Goal: Browse casually: Explore the website without a specific task or goal

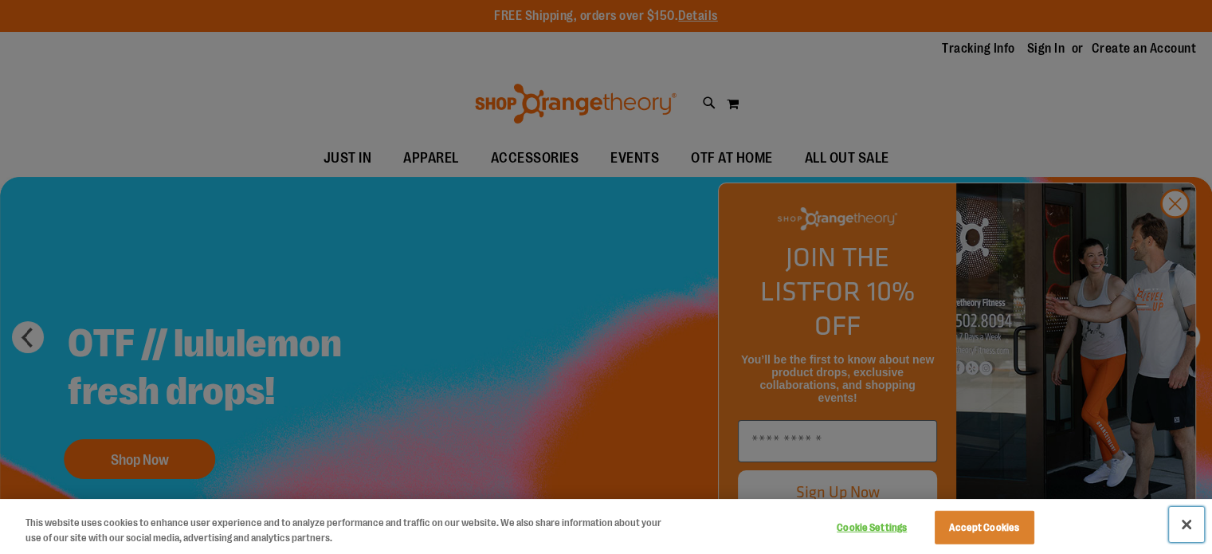
click at [1184, 517] on button "Close" at bounding box center [1186, 524] width 35 height 35
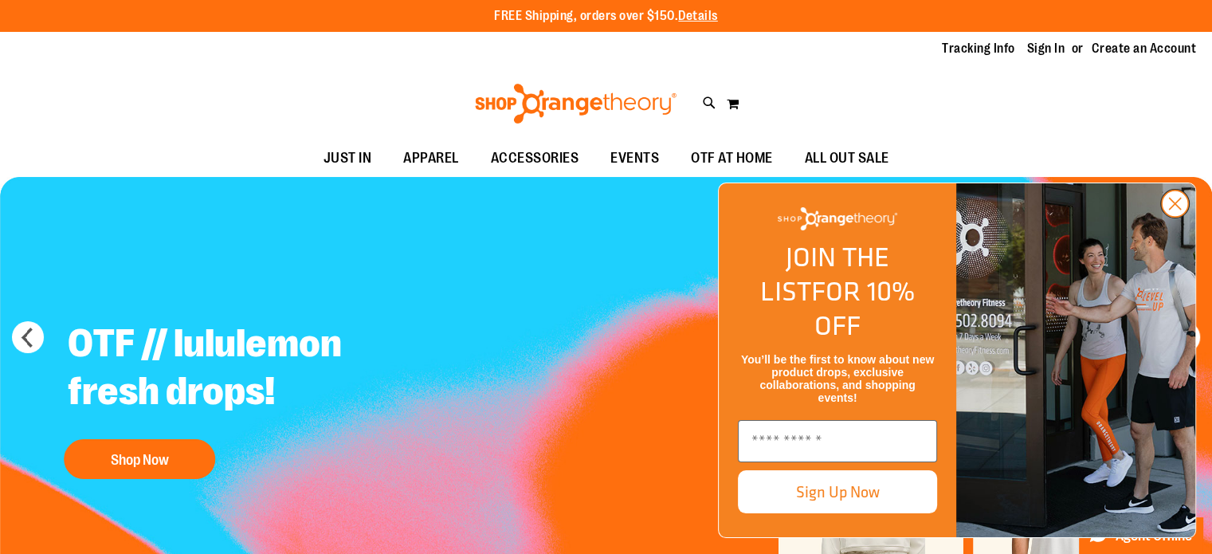
click at [1182, 217] on circle "Close dialog" at bounding box center [1174, 203] width 26 height 26
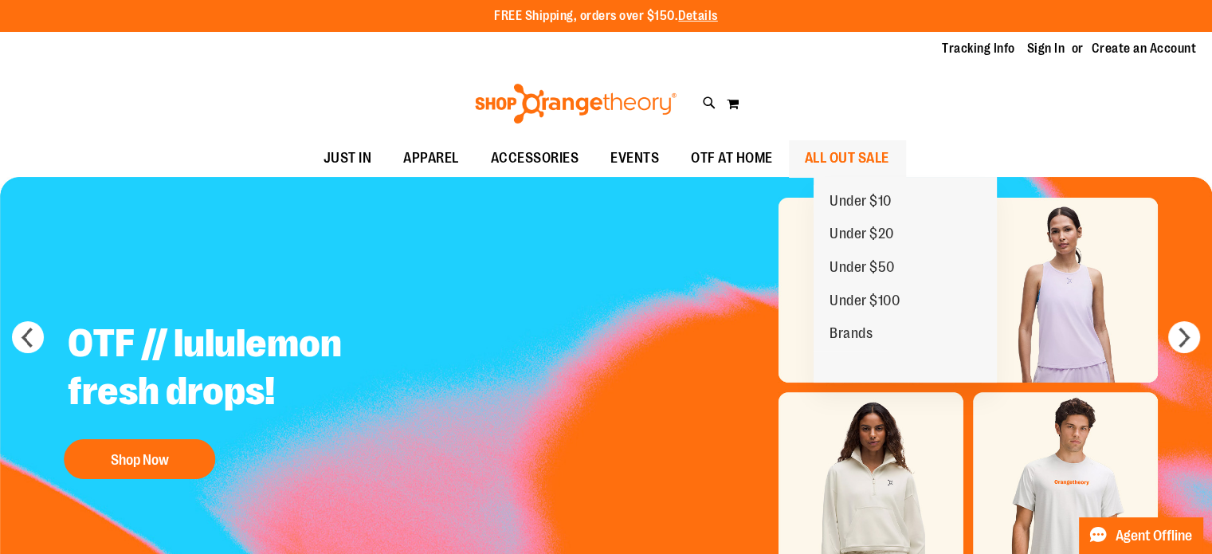
click at [889, 145] on span "ALL OUT SALE" at bounding box center [847, 158] width 84 height 36
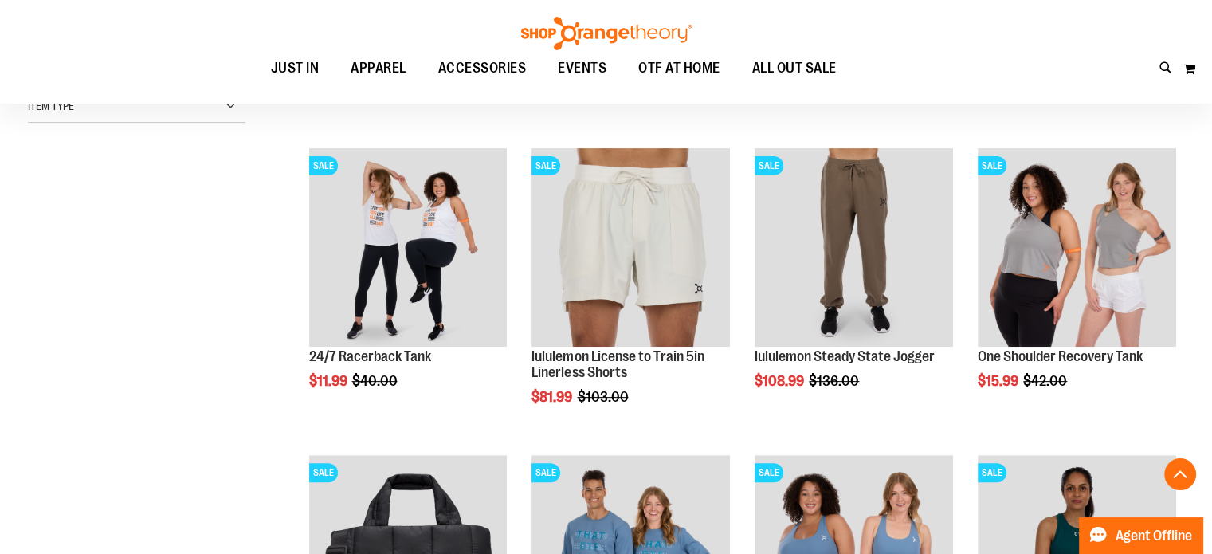
scroll to position [484, 0]
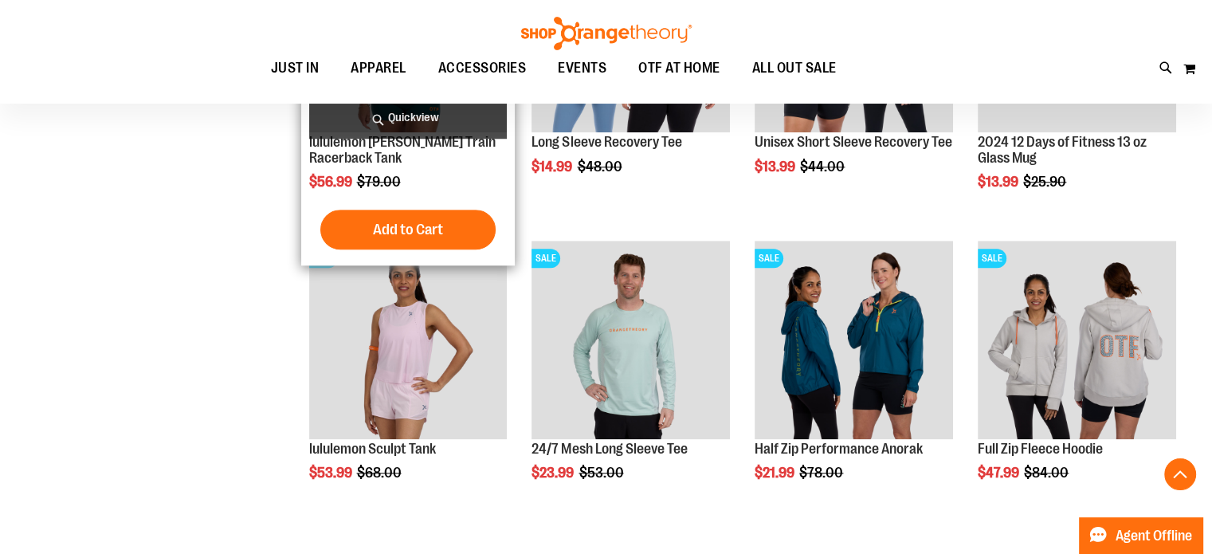
scroll to position [1311, 0]
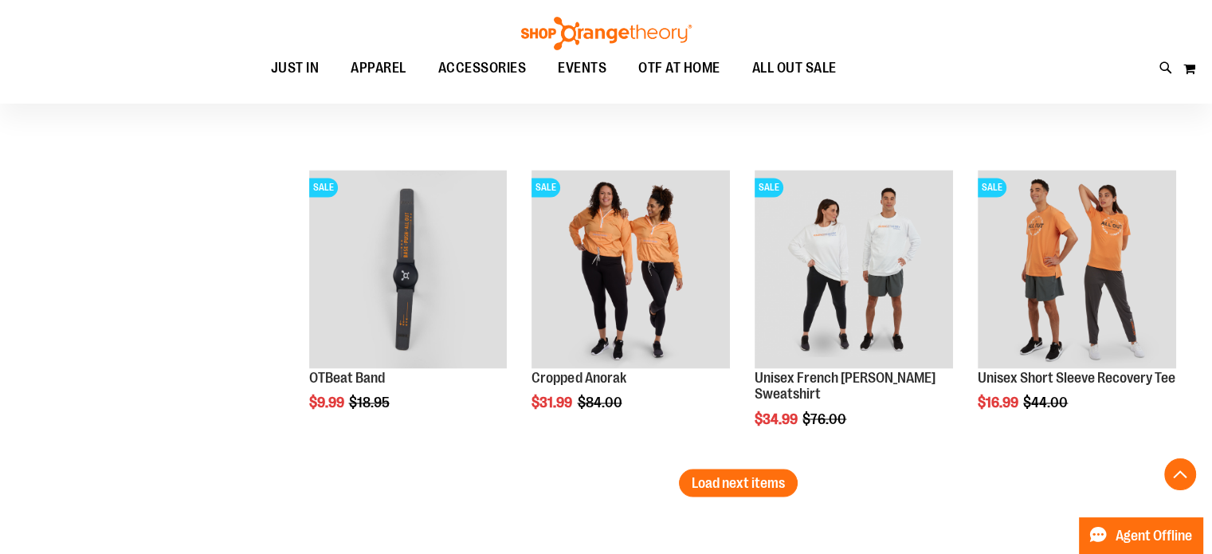
scroll to position [2608, 0]
click at [699, 477] on span "Load next items" at bounding box center [737, 481] width 93 height 16
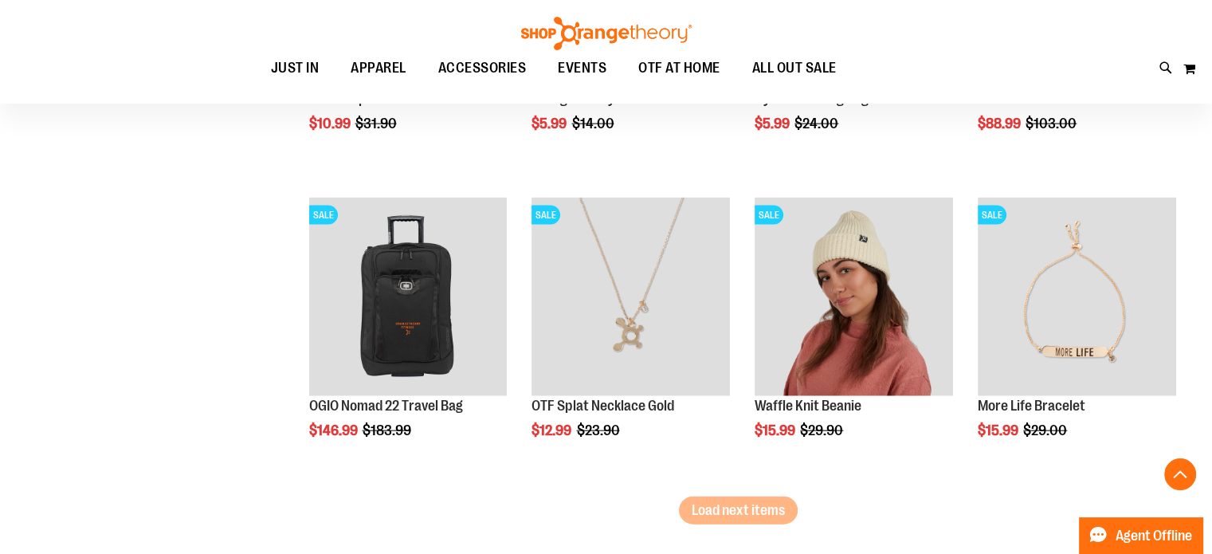
scroll to position [3500, 0]
click at [707, 509] on span "Load next items" at bounding box center [737, 509] width 93 height 16
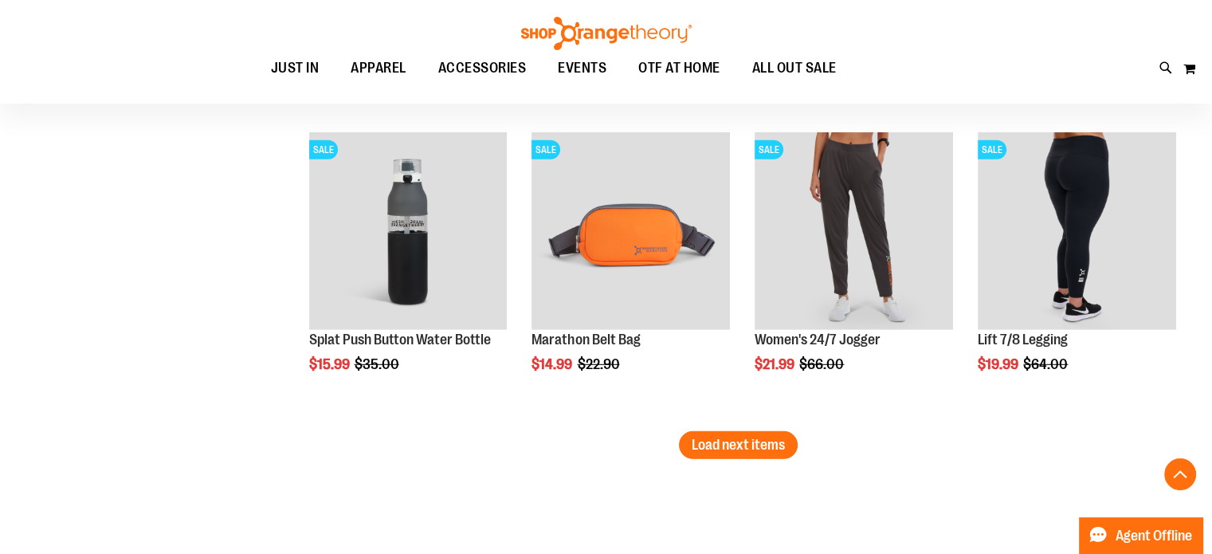
scroll to position [4487, 0]
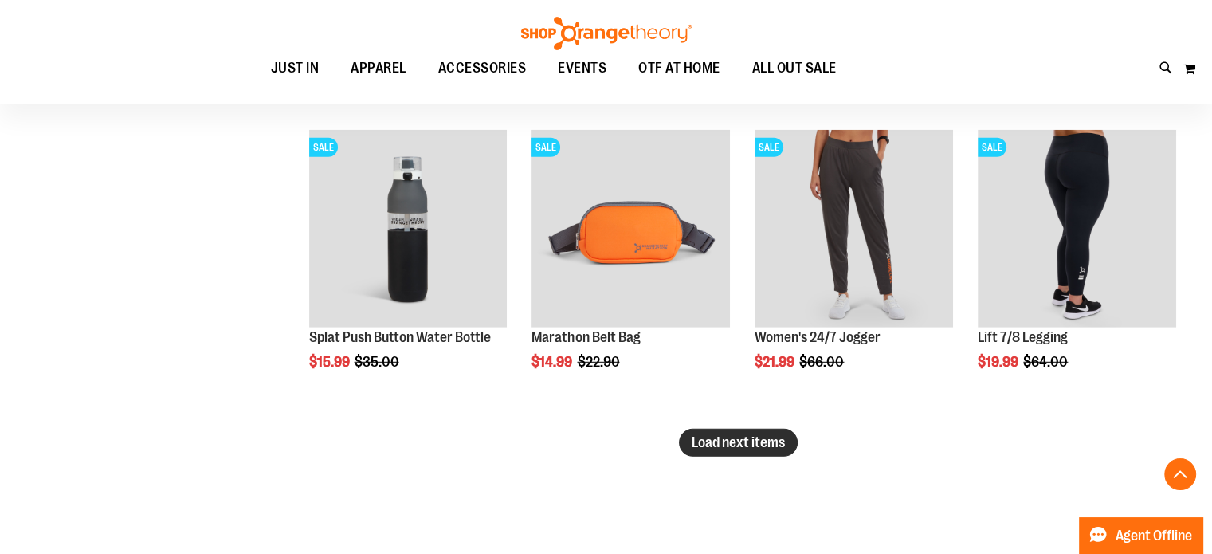
click at [734, 436] on span "Load next items" at bounding box center [737, 442] width 93 height 16
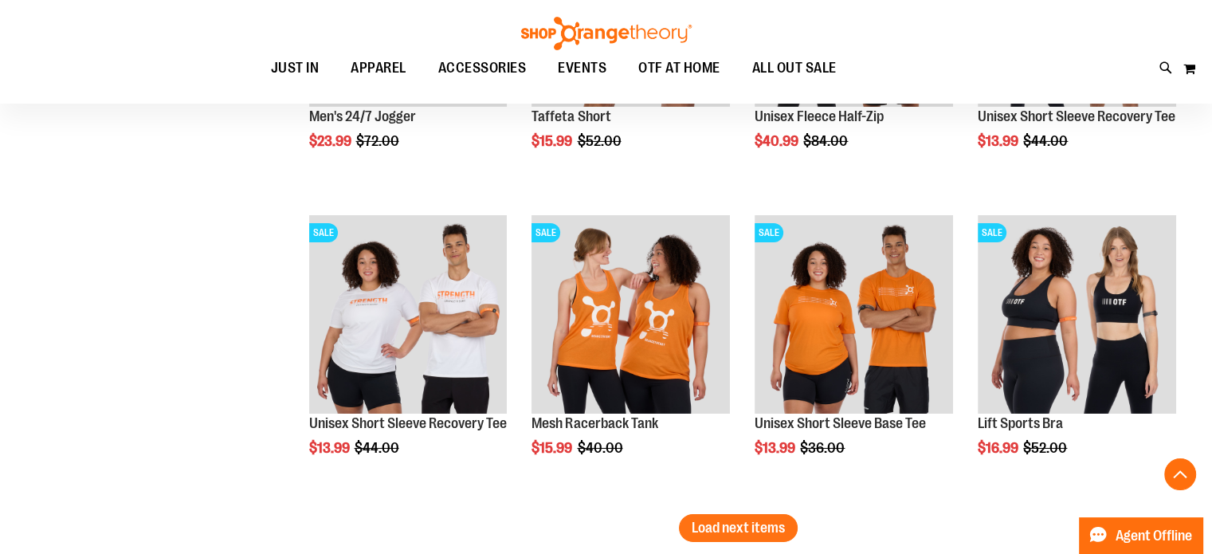
scroll to position [5365, 0]
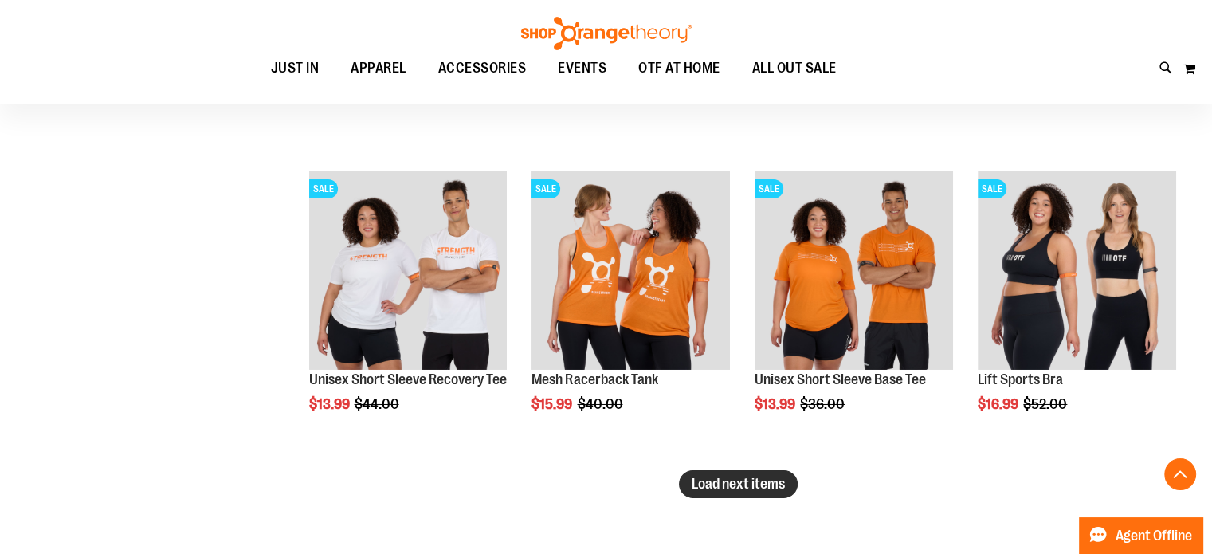
click at [747, 481] on span "Load next items" at bounding box center [737, 484] width 93 height 16
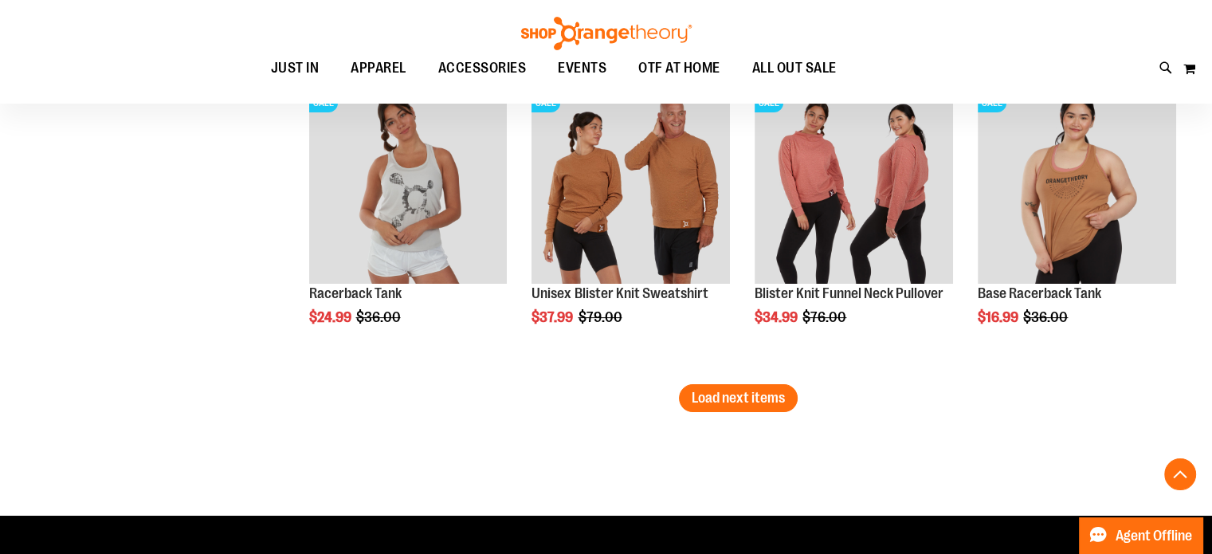
scroll to position [6370, 0]
click at [715, 390] on span "Load next items" at bounding box center [737, 398] width 93 height 16
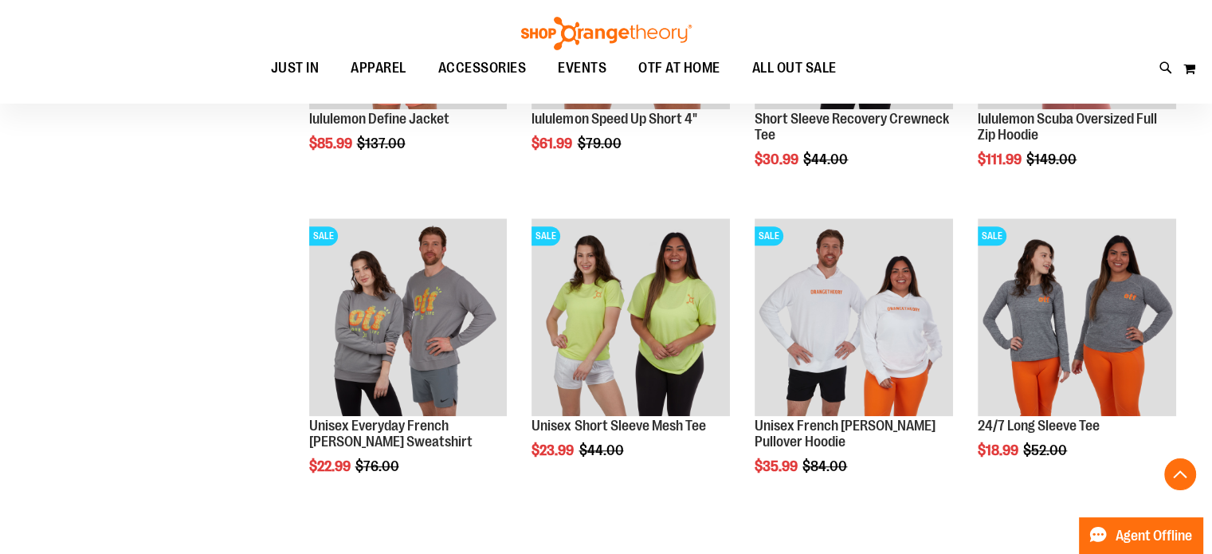
scroll to position [7199, 0]
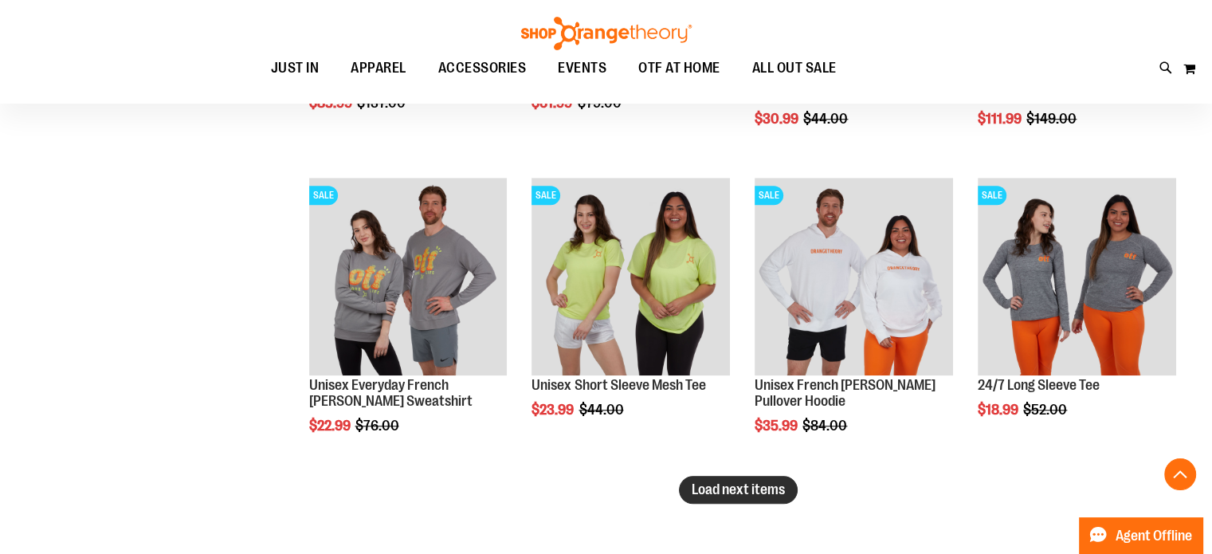
click at [759, 481] on span "Load next items" at bounding box center [737, 489] width 93 height 16
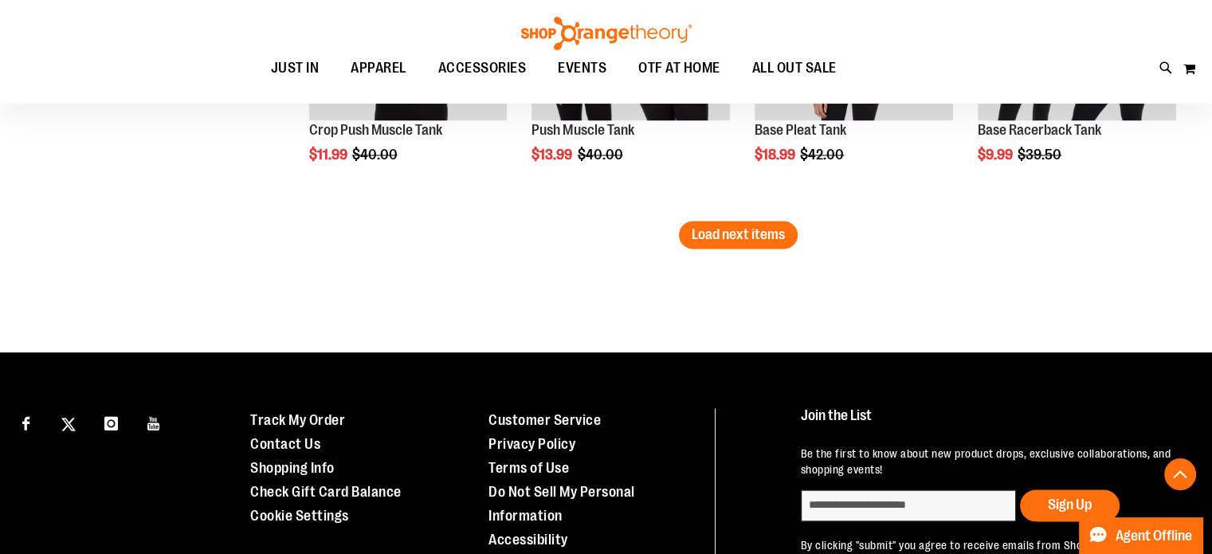
scroll to position [8374, 0]
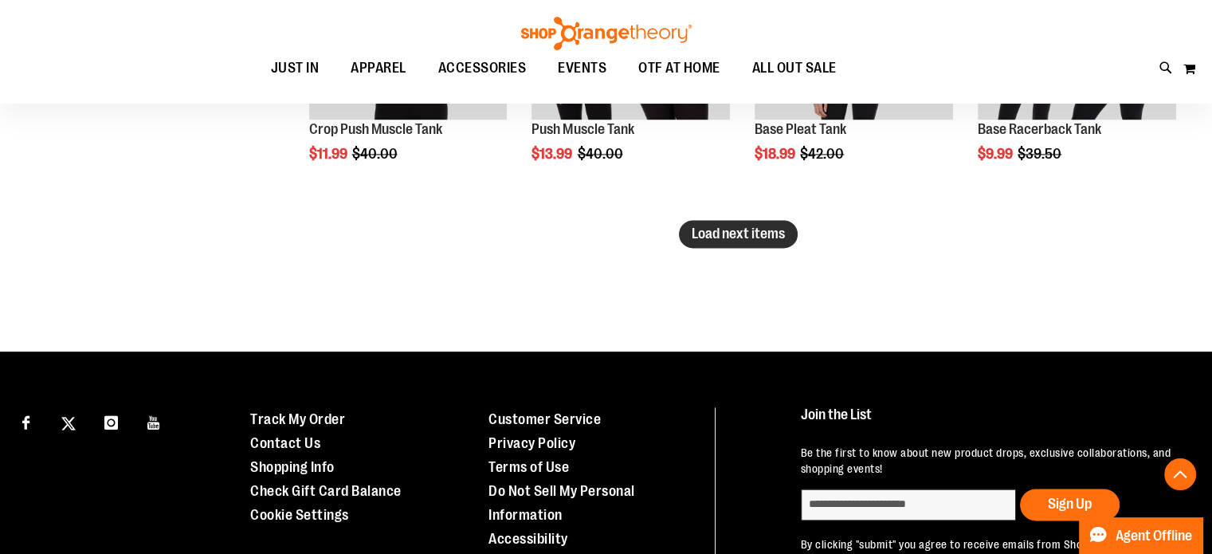
click at [700, 234] on span "Load next items" at bounding box center [737, 233] width 93 height 16
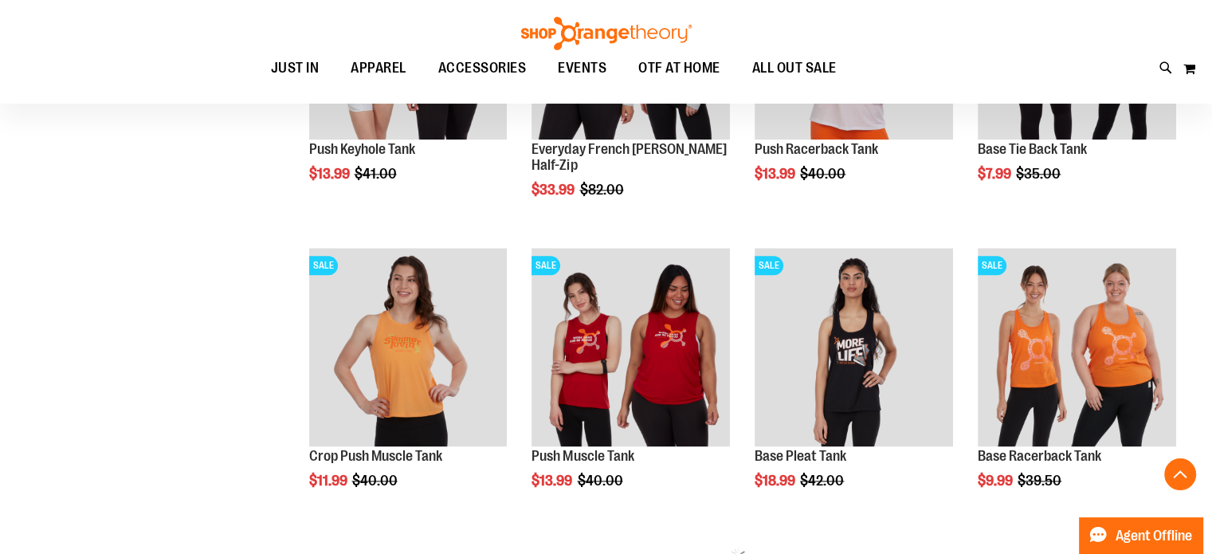
scroll to position [8049, 0]
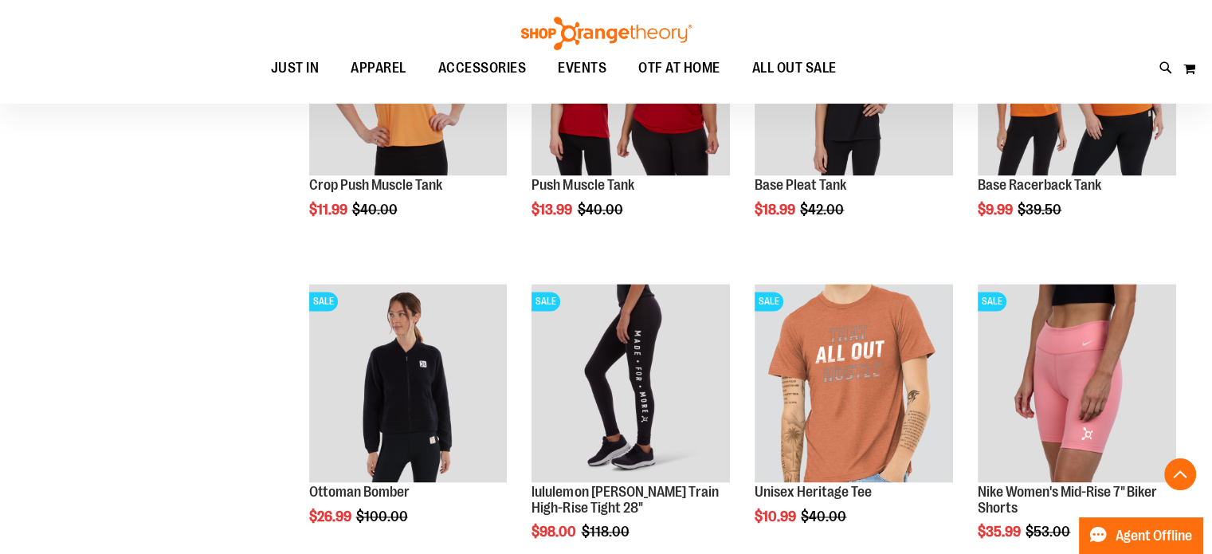
scroll to position [8319, 0]
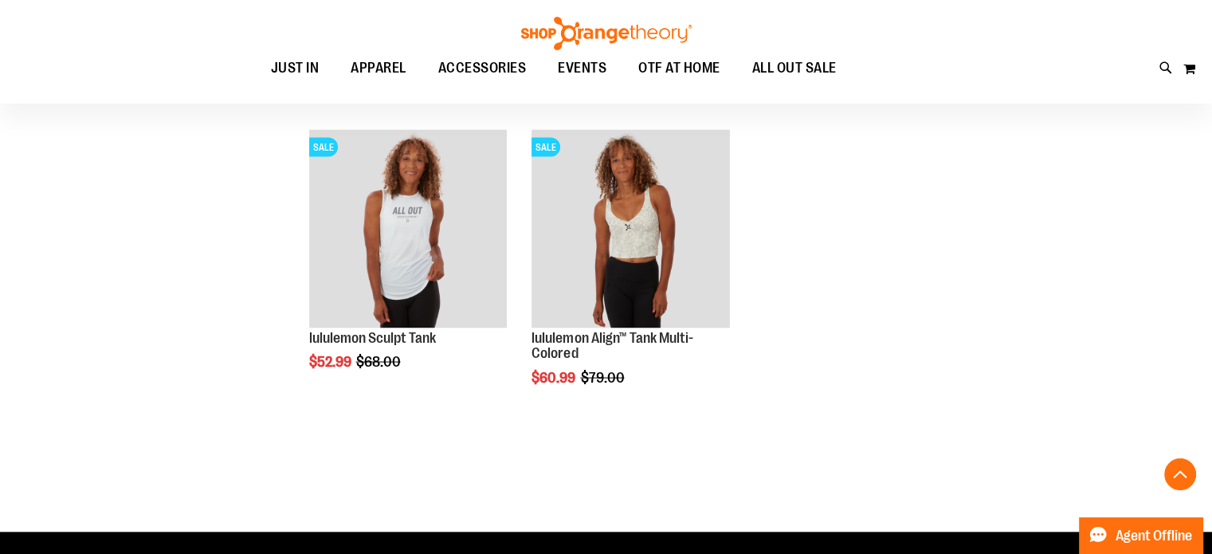
scroll to position [92, 0]
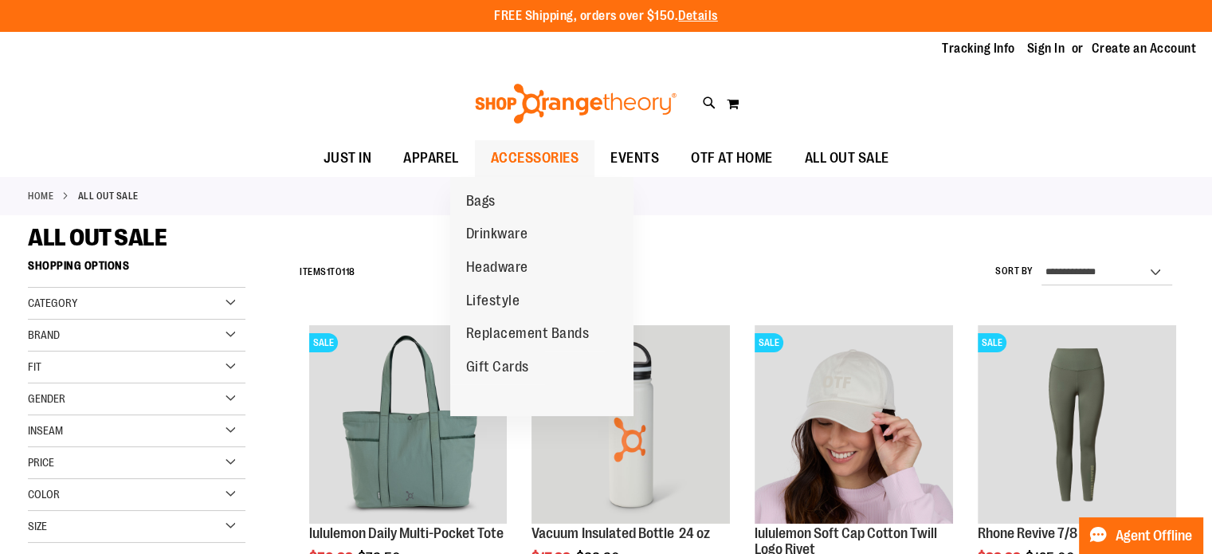
click at [525, 151] on span "ACCESSORIES" at bounding box center [535, 158] width 88 height 36
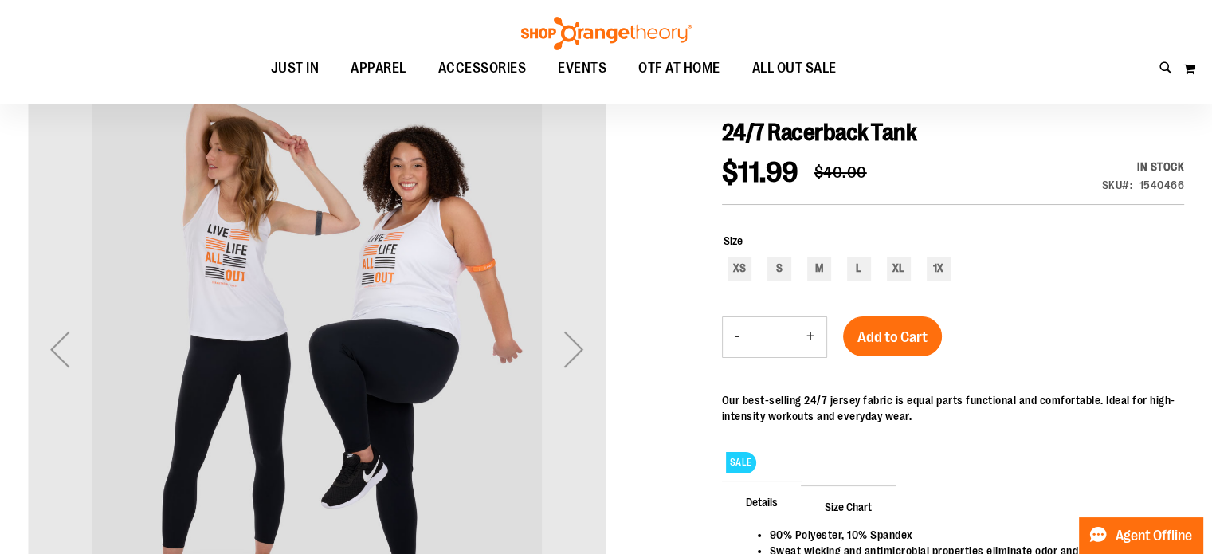
scroll to position [170, 0]
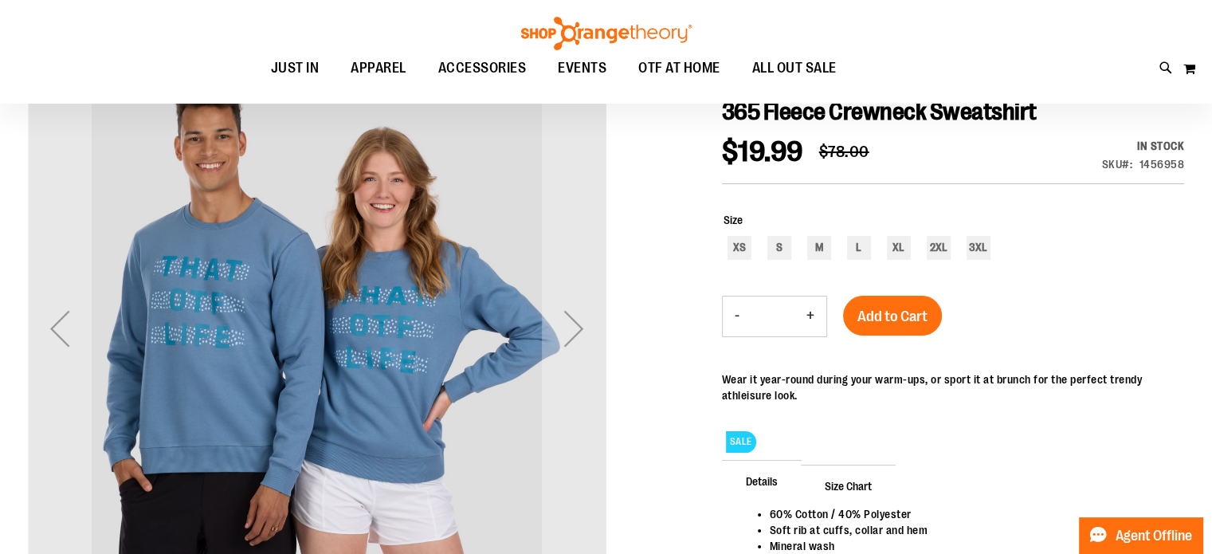
scroll to position [218, 0]
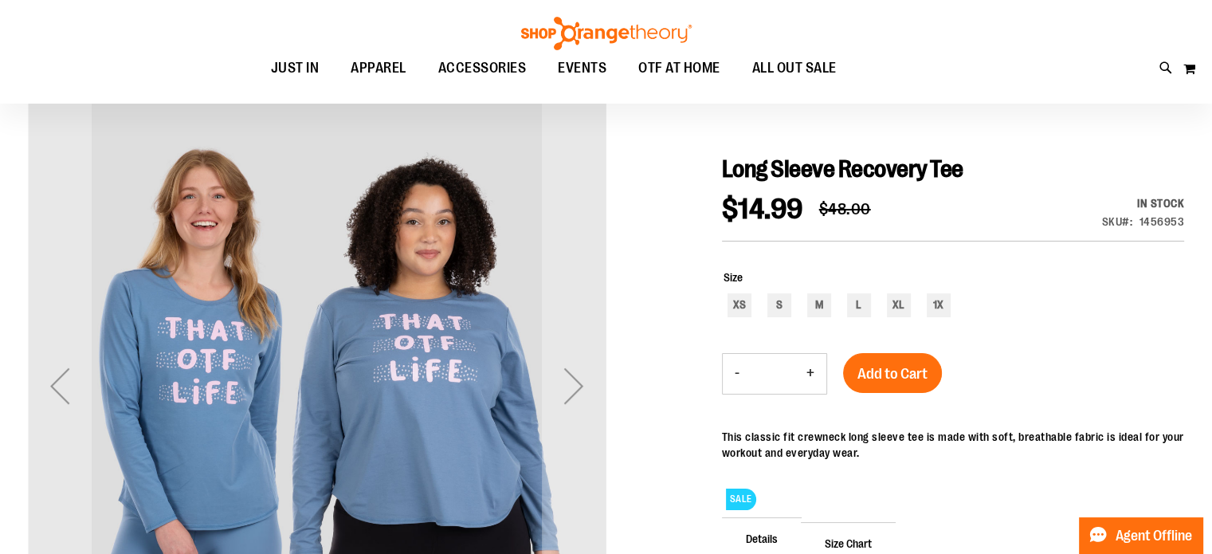
scroll to position [153, 0]
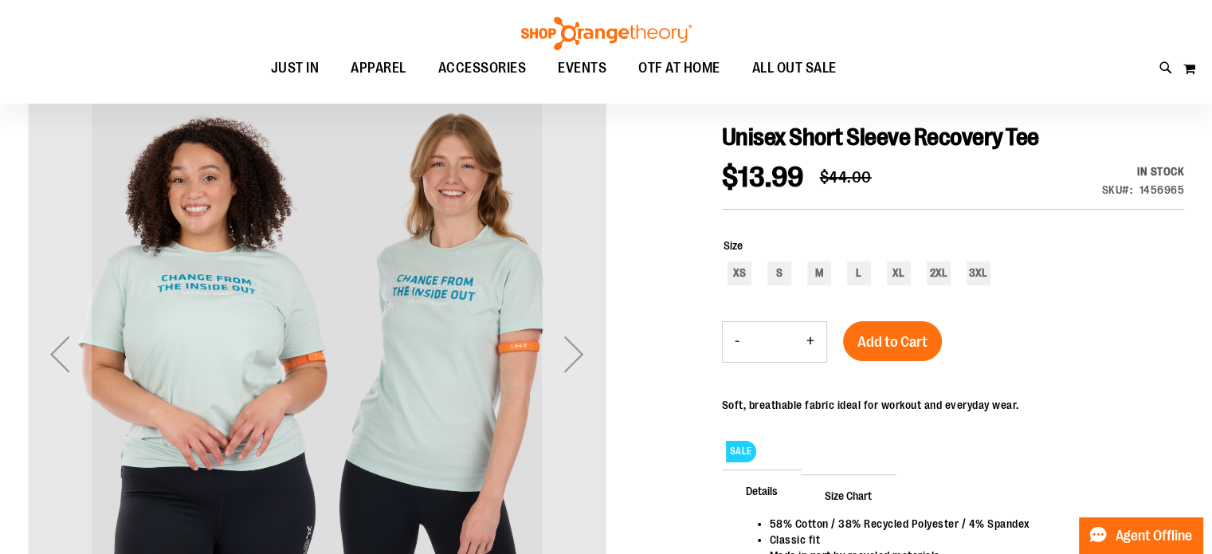
scroll to position [166, 0]
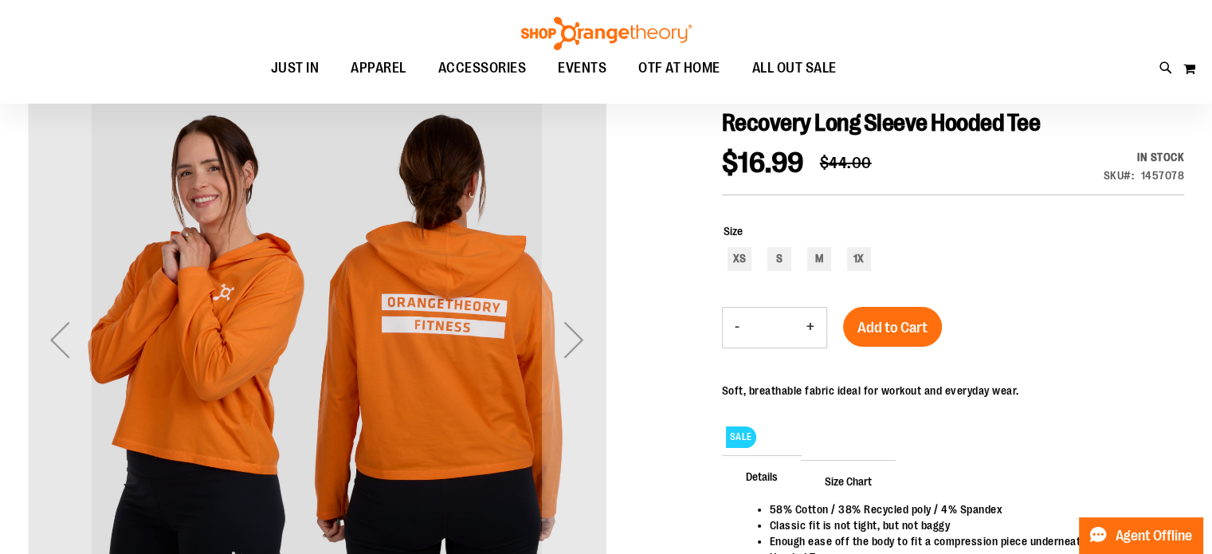
scroll to position [133, 0]
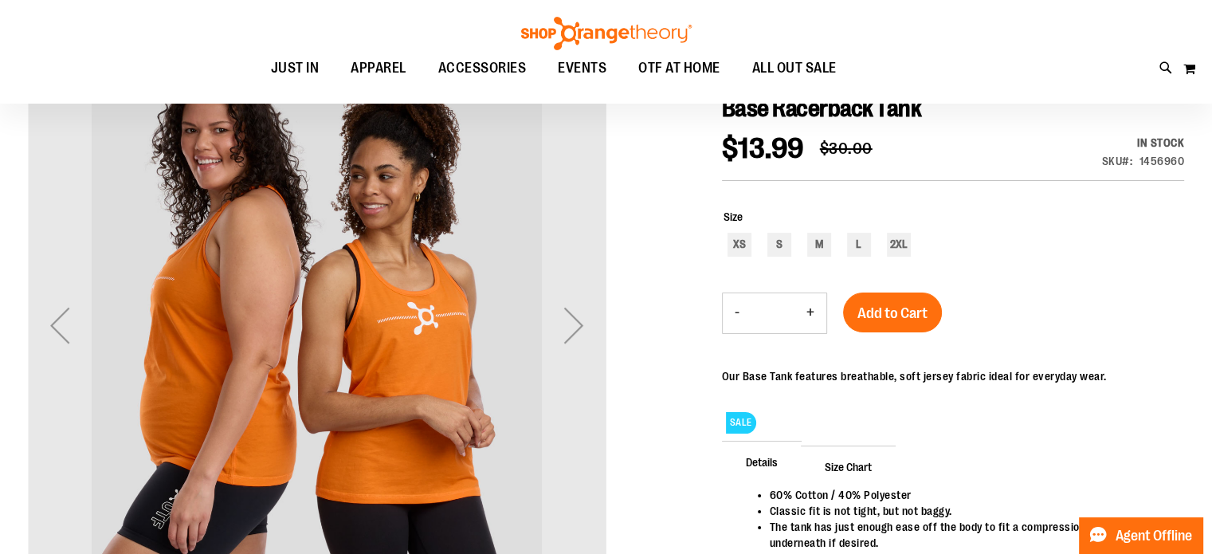
scroll to position [194, 0]
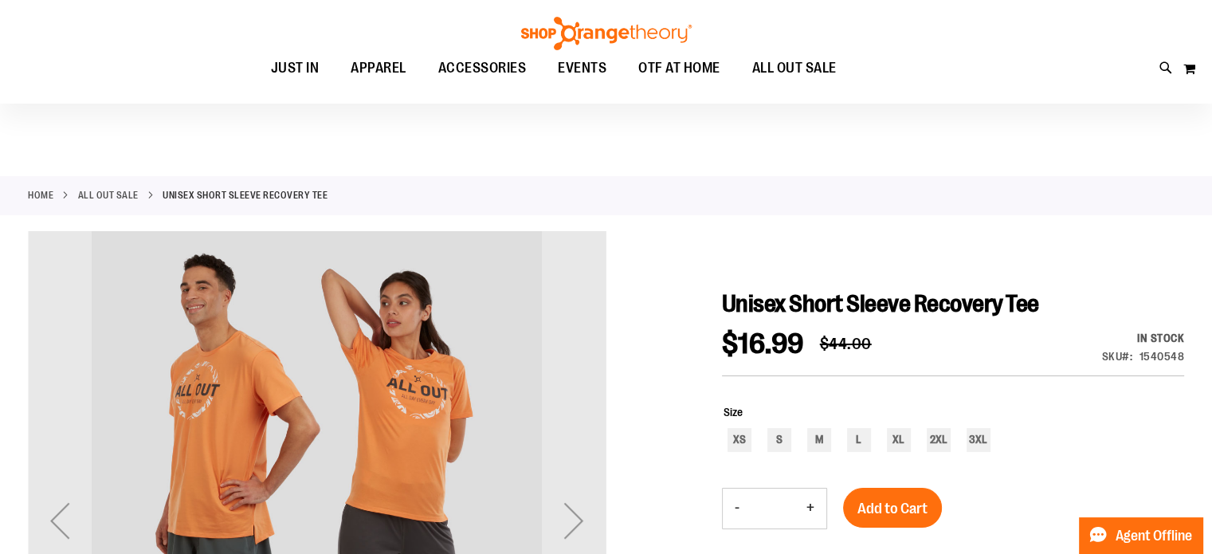
scroll to position [88, 0]
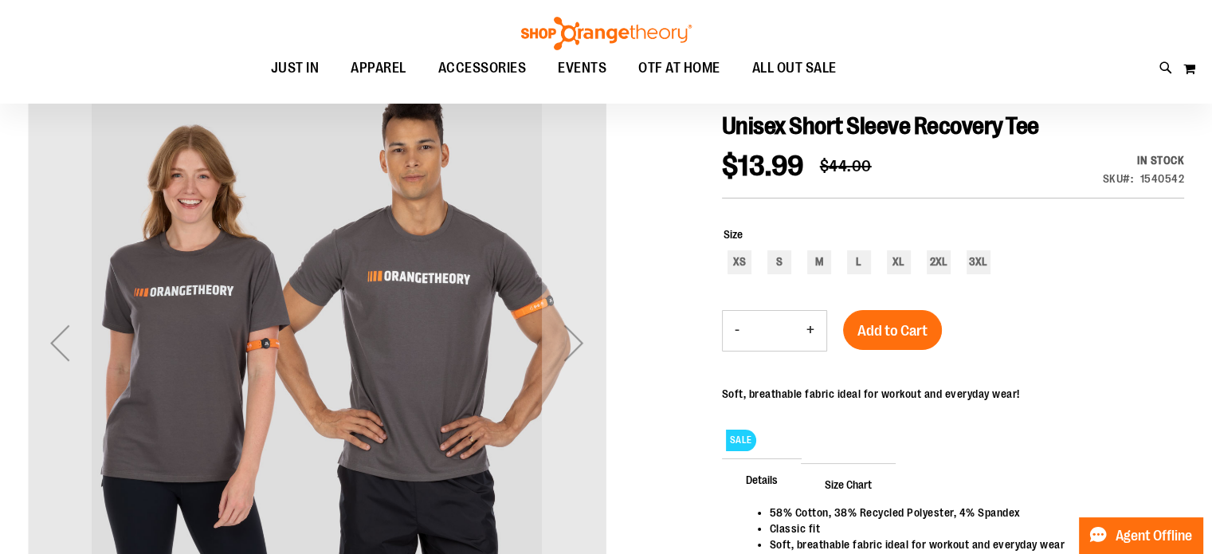
scroll to position [176, 0]
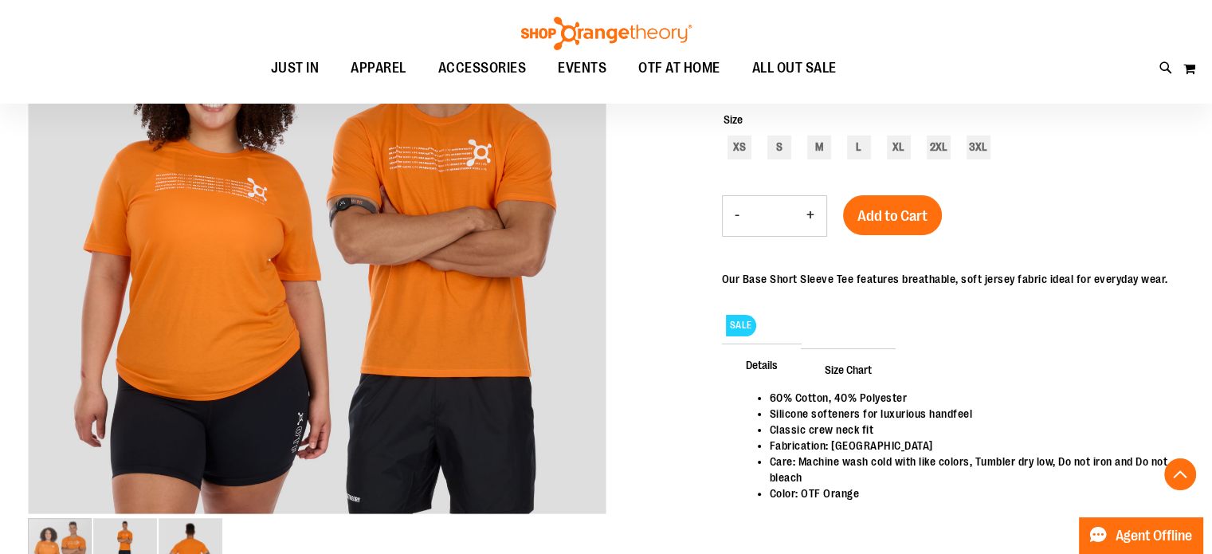
scroll to position [435, 0]
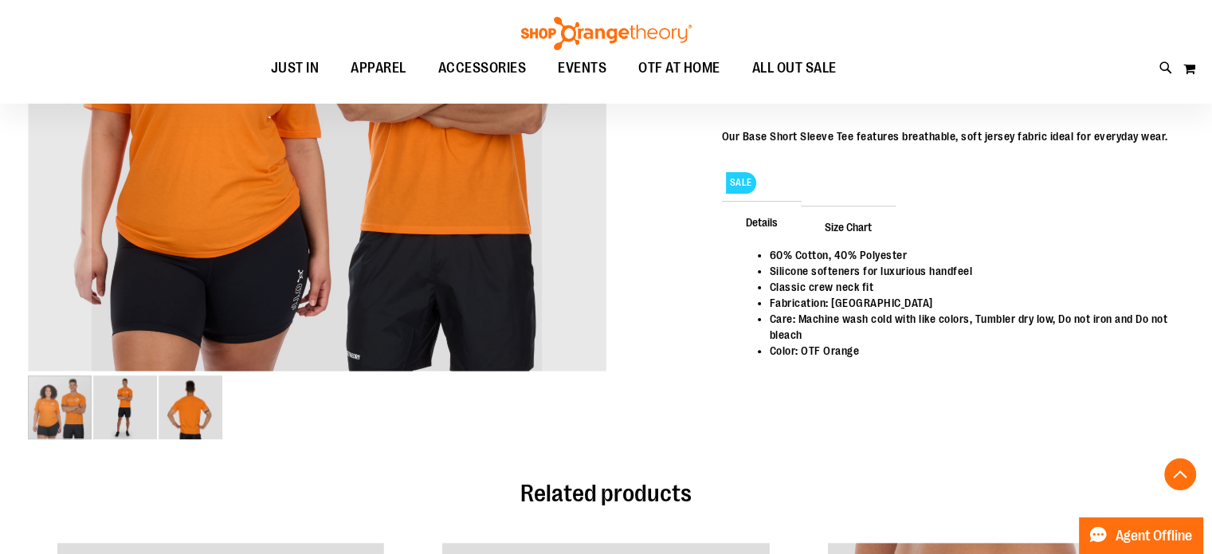
click at [143, 407] on img "image 2 of 3" at bounding box center [125, 407] width 64 height 64
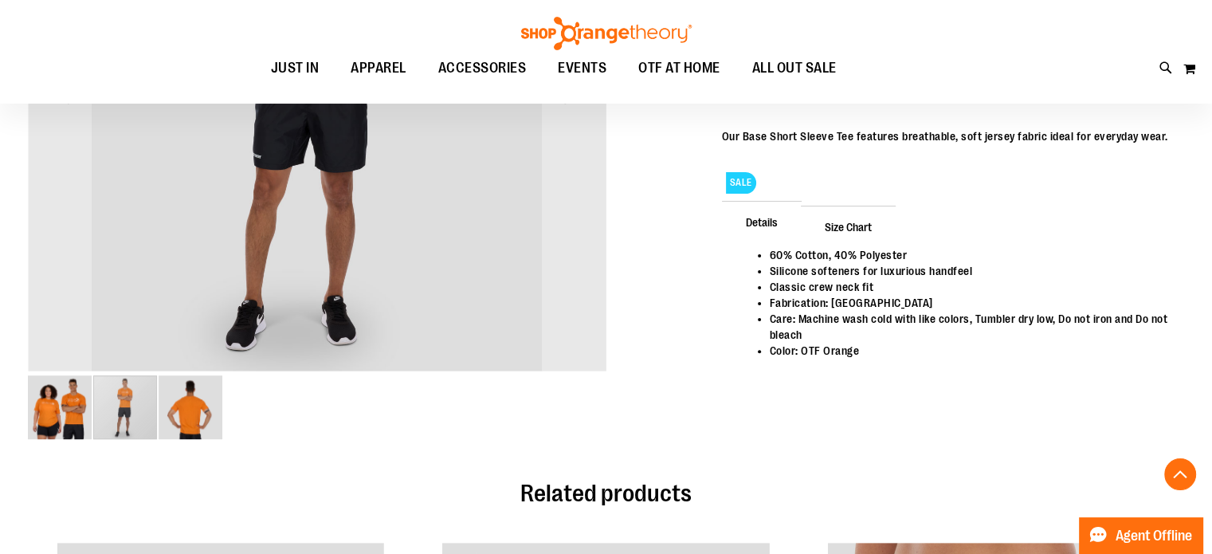
click at [208, 389] on img "image 3 of 3" at bounding box center [191, 407] width 64 height 64
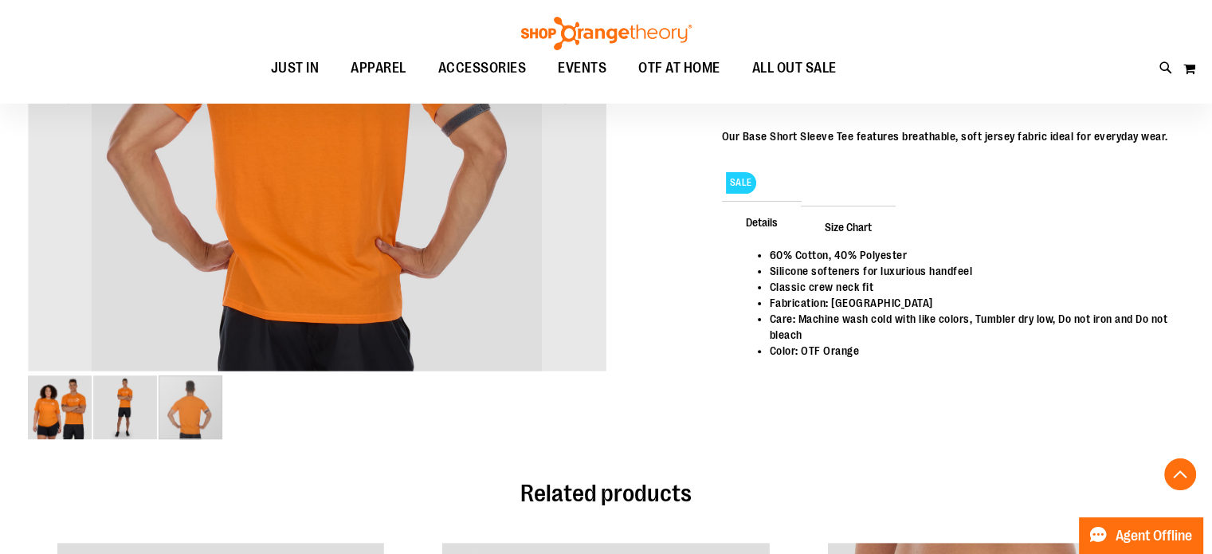
click at [115, 391] on img "image 2 of 3" at bounding box center [125, 407] width 64 height 64
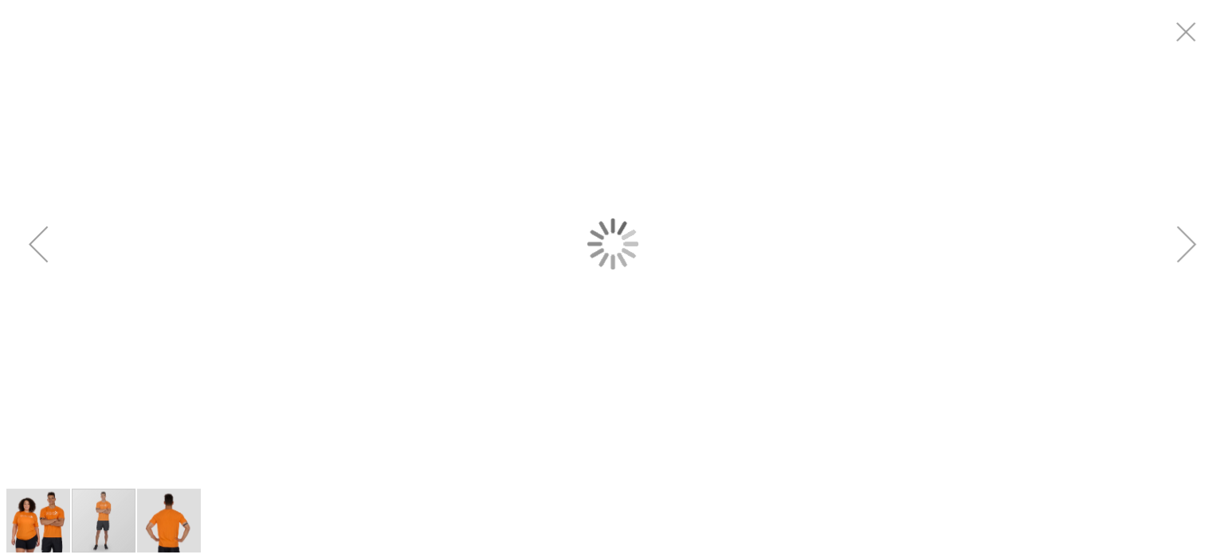
scroll to position [0, 0]
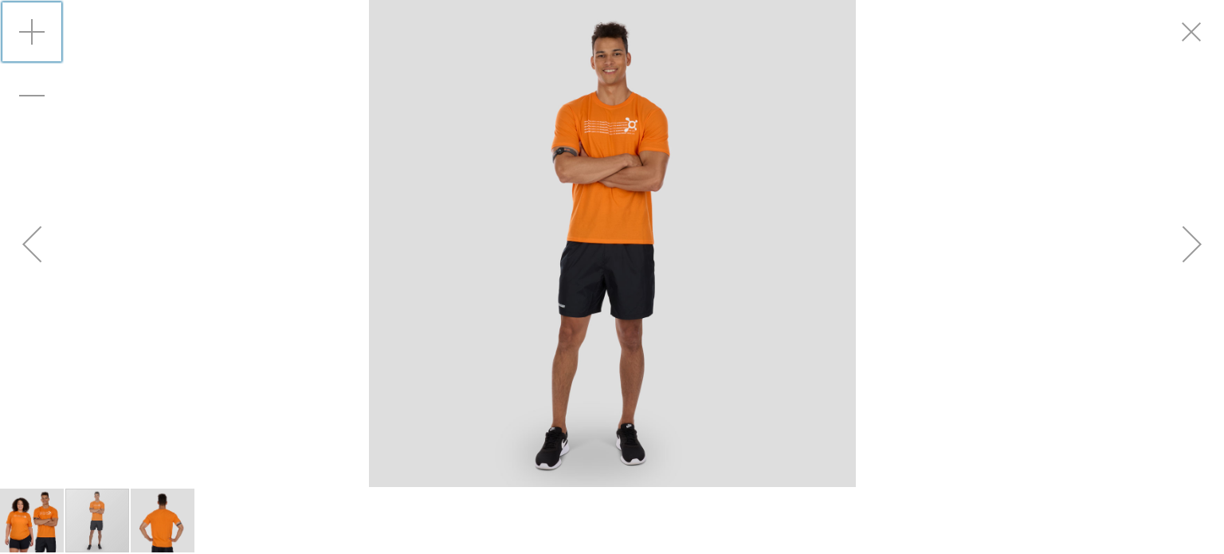
click at [30, 41] on div "Zoom in" at bounding box center [32, 32] width 64 height 64
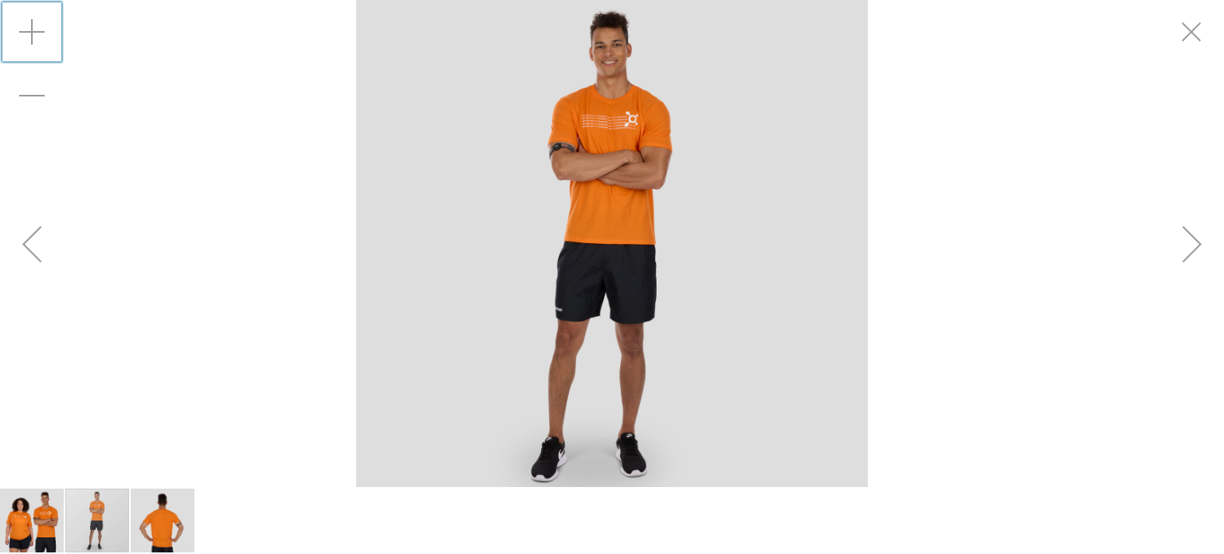
click at [30, 41] on div "Zoom in" at bounding box center [32, 32] width 64 height 64
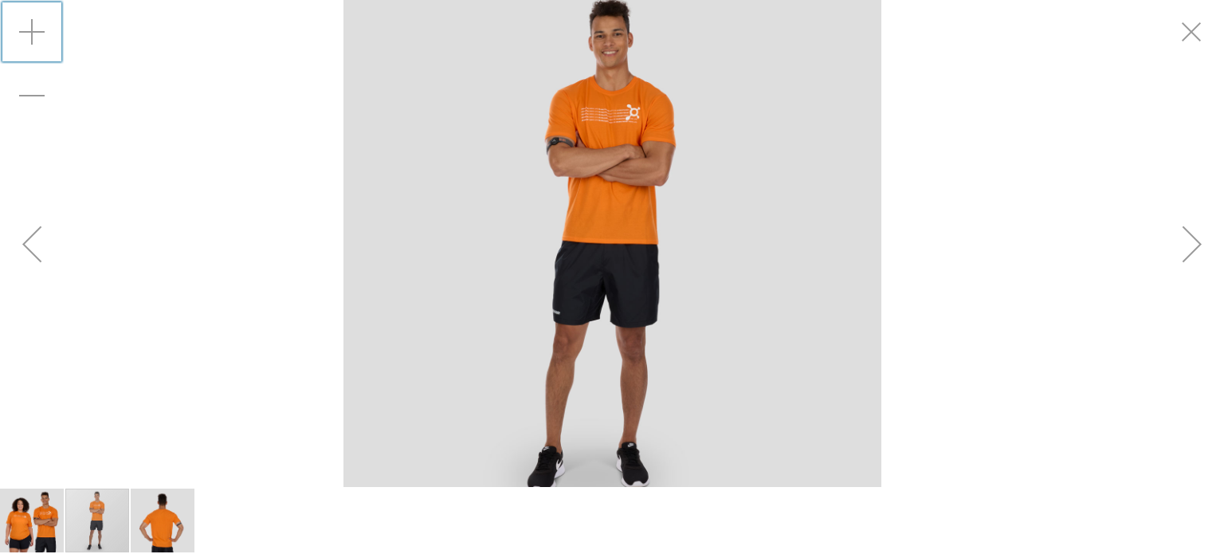
click at [30, 41] on div "Zoom in" at bounding box center [32, 32] width 64 height 64
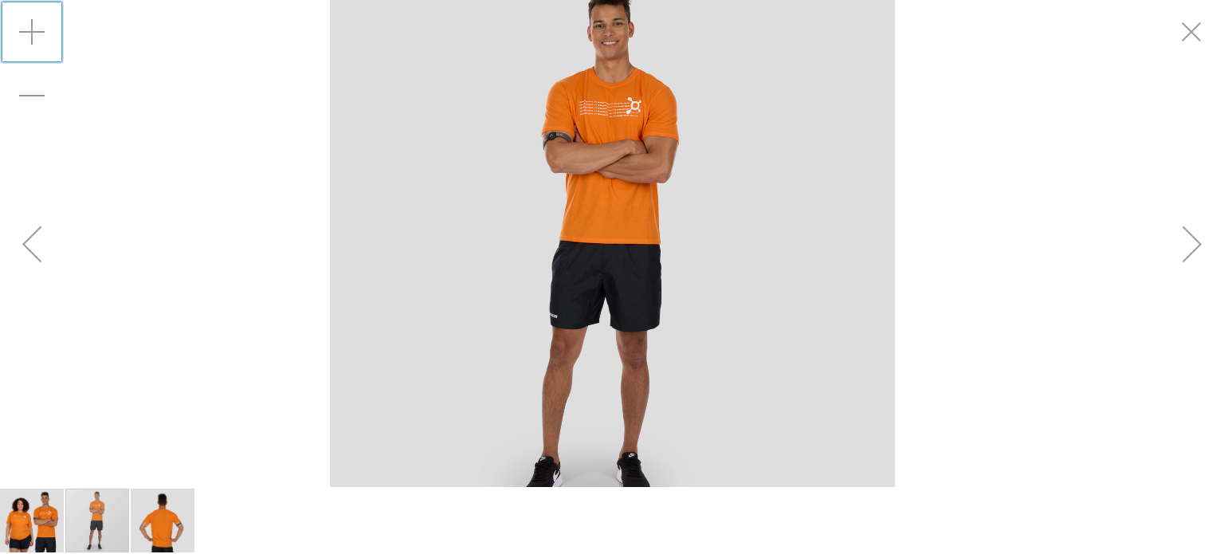
click at [30, 41] on div "Zoom in" at bounding box center [32, 32] width 64 height 64
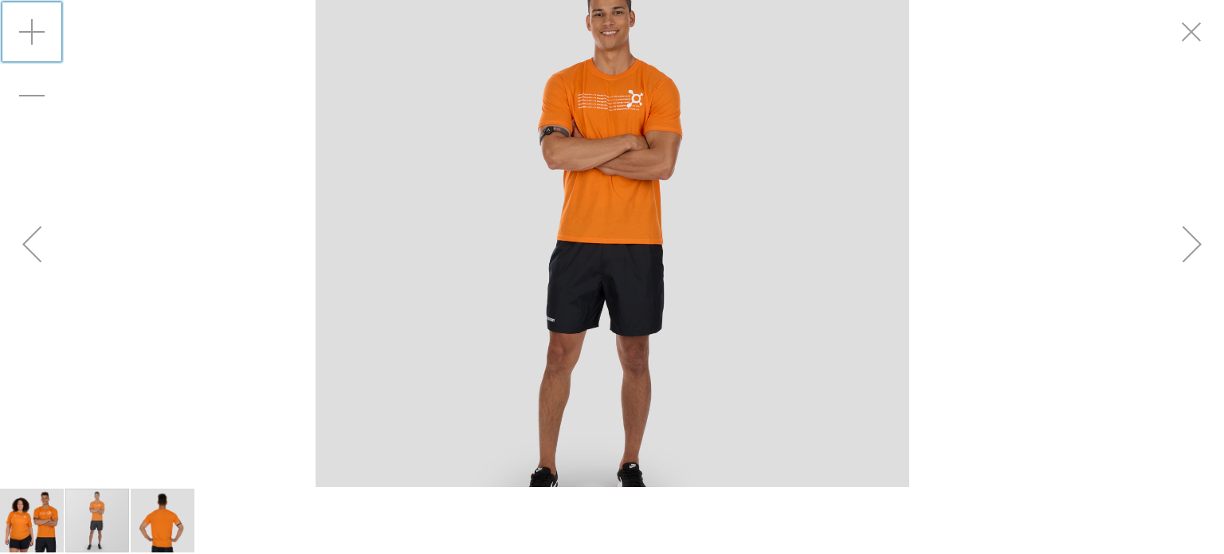
click at [30, 41] on div "Zoom in" at bounding box center [32, 32] width 64 height 64
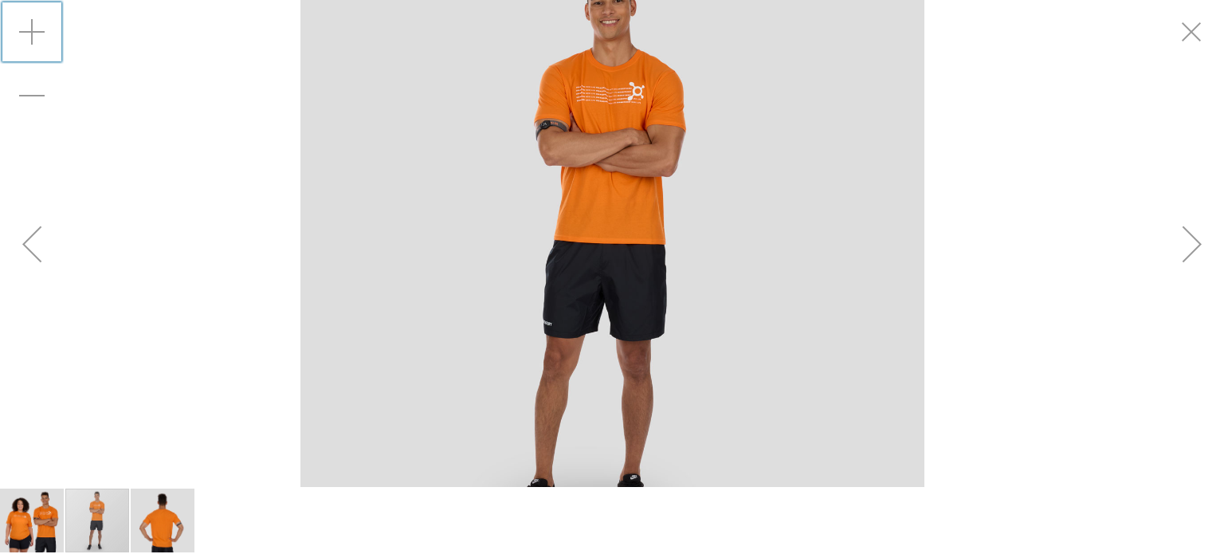
click at [30, 41] on div "Zoom in" at bounding box center [32, 32] width 64 height 64
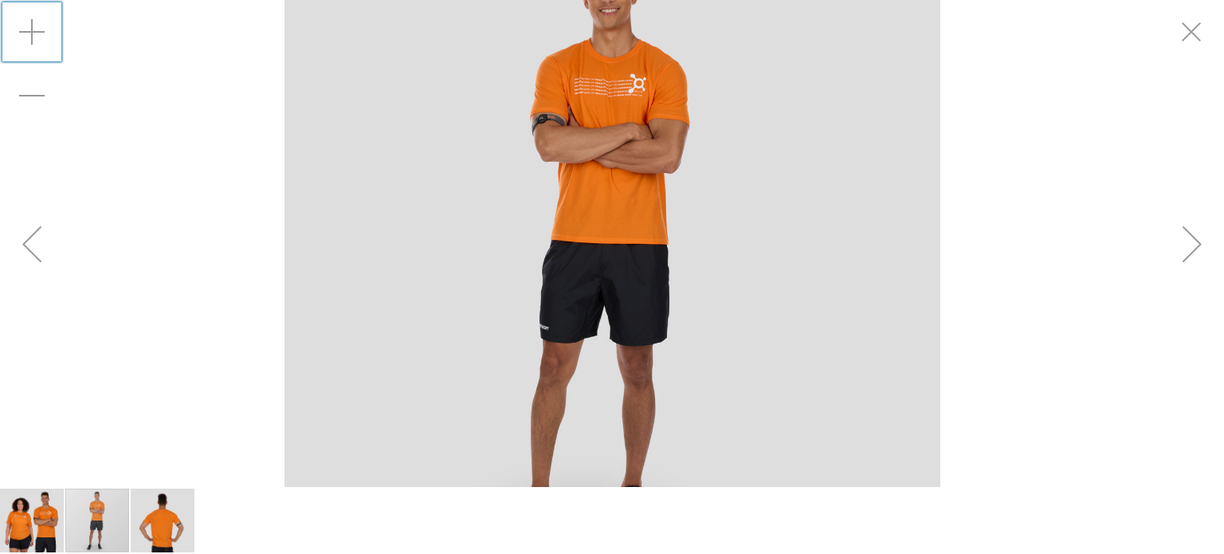
click at [30, 41] on div "Zoom in" at bounding box center [32, 32] width 64 height 64
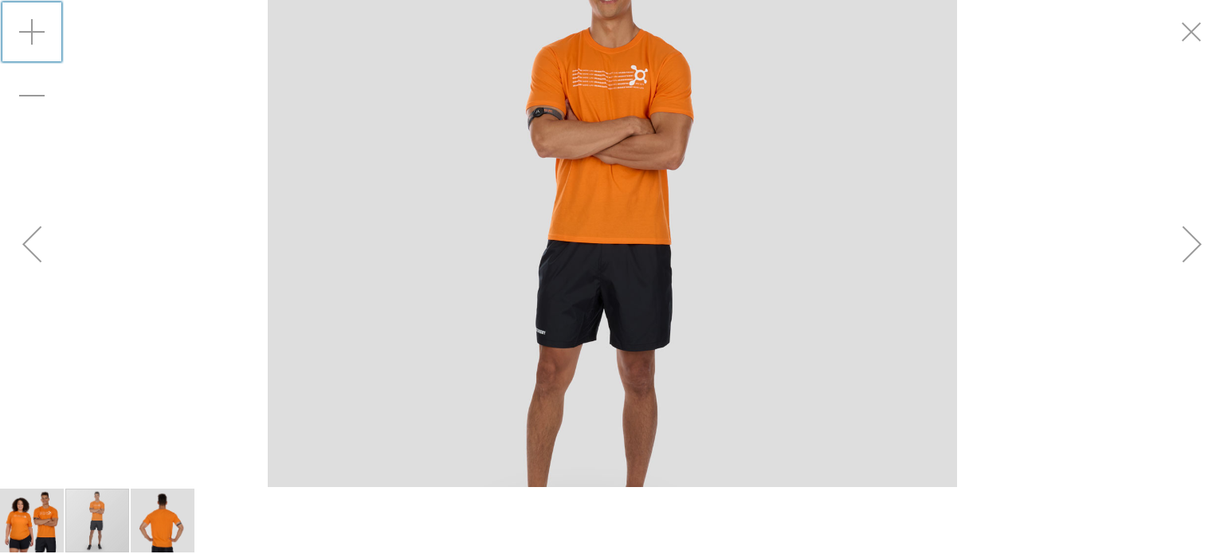
click at [30, 41] on div "Zoom in" at bounding box center [32, 32] width 64 height 64
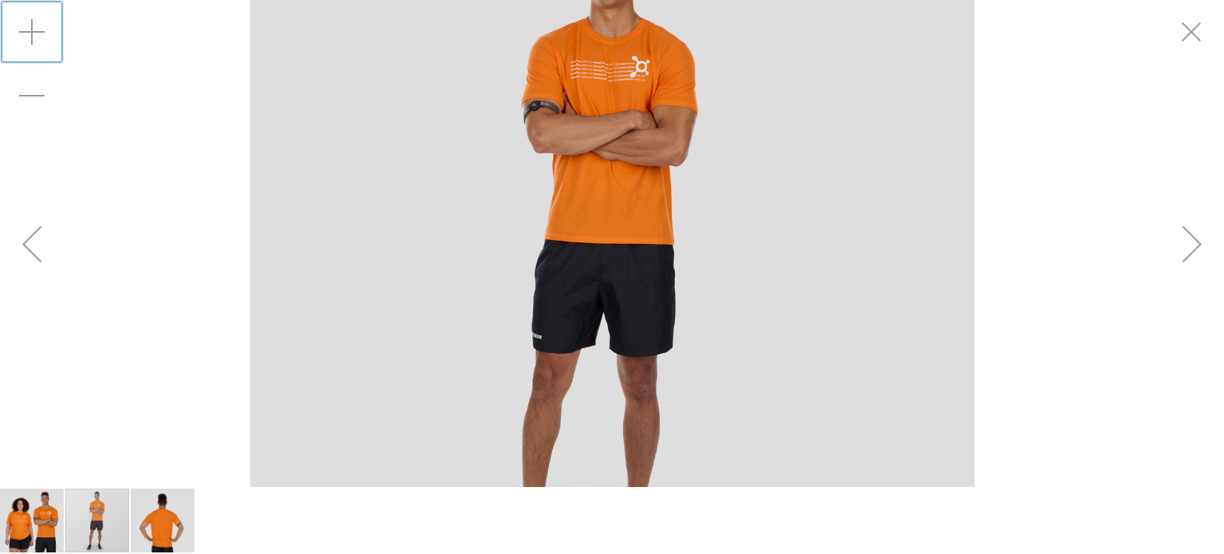
click at [30, 41] on div "Zoom in" at bounding box center [32, 32] width 64 height 64
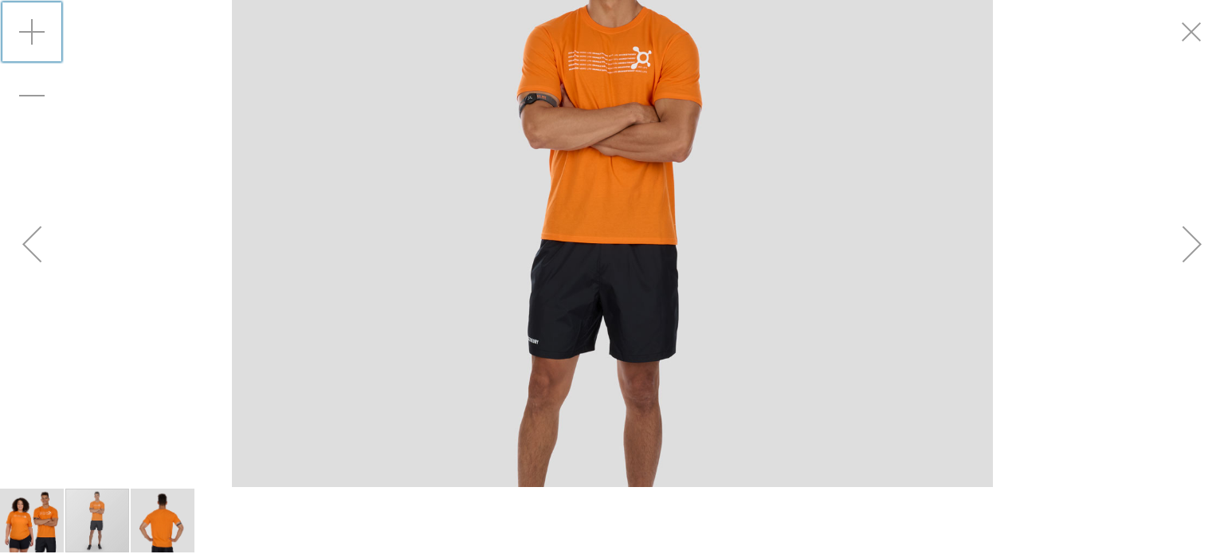
click at [30, 41] on div "Zoom in" at bounding box center [32, 32] width 64 height 64
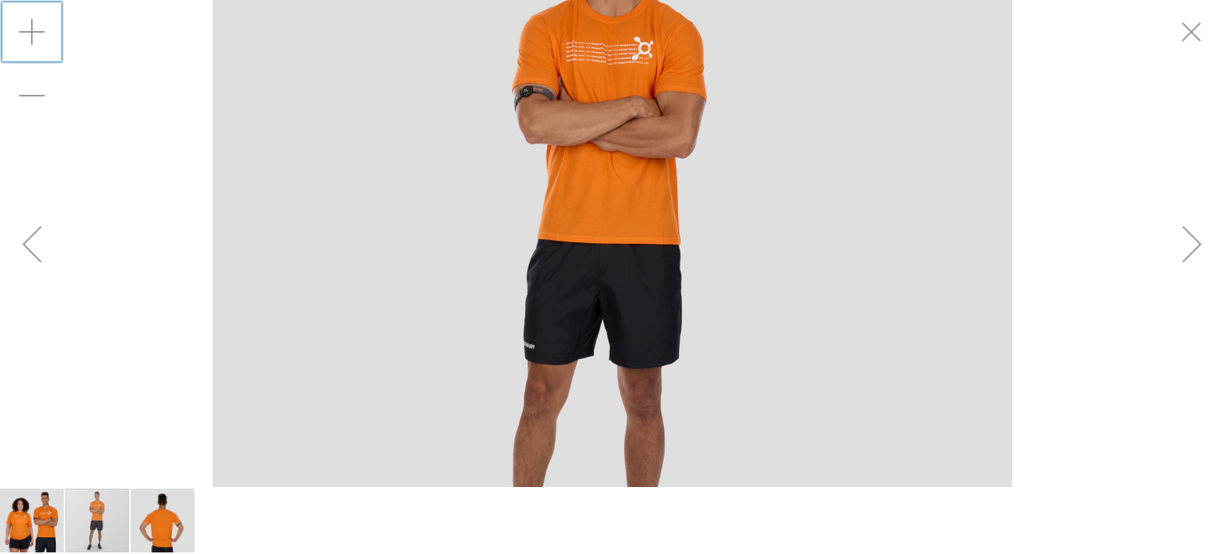
click at [30, 41] on div "Zoom in" at bounding box center [32, 32] width 64 height 64
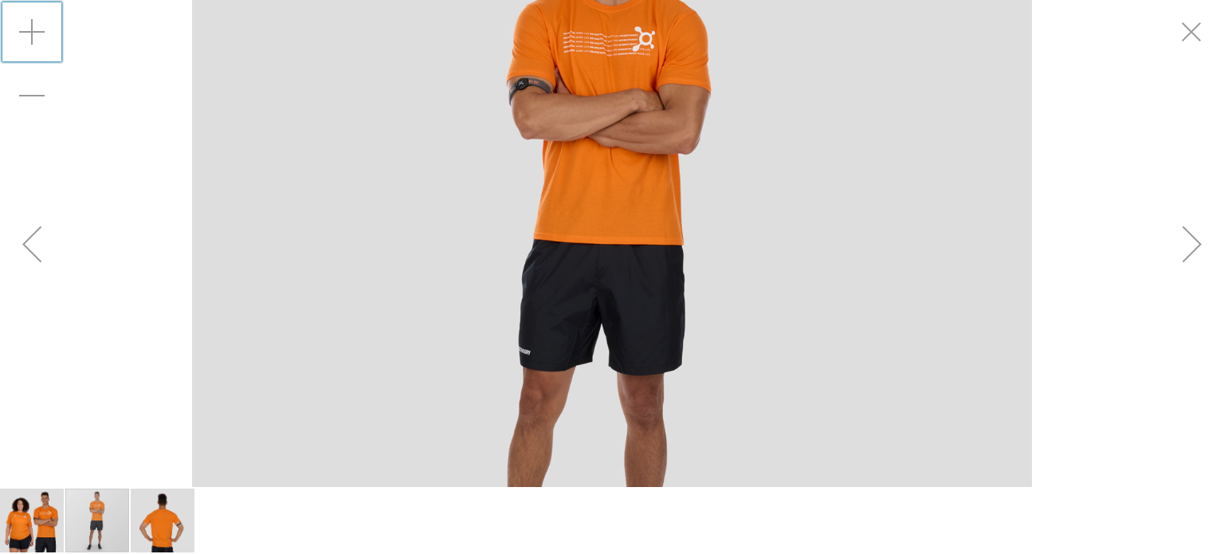
click at [30, 41] on div "Zoom in" at bounding box center [32, 32] width 64 height 64
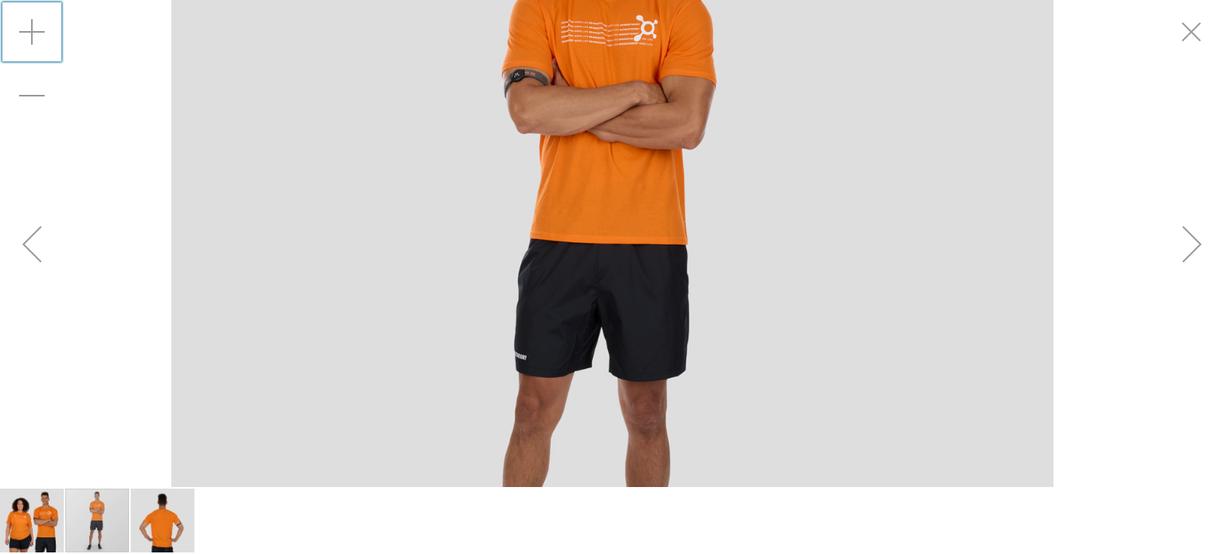
click at [30, 41] on div "Zoom in" at bounding box center [32, 32] width 64 height 64
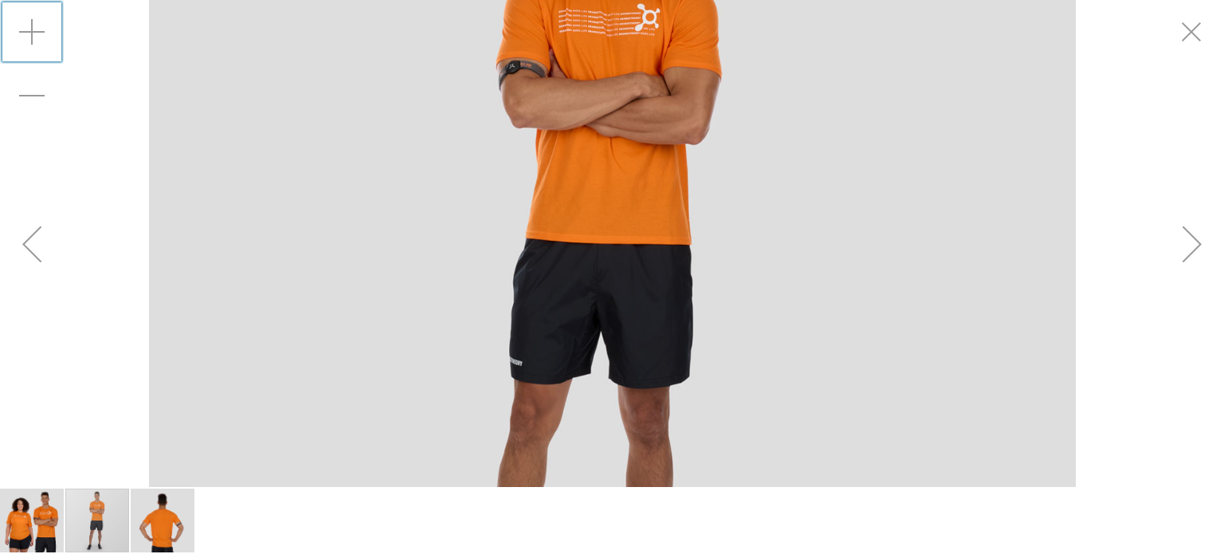
click at [30, 41] on div "Zoom in" at bounding box center [32, 32] width 64 height 64
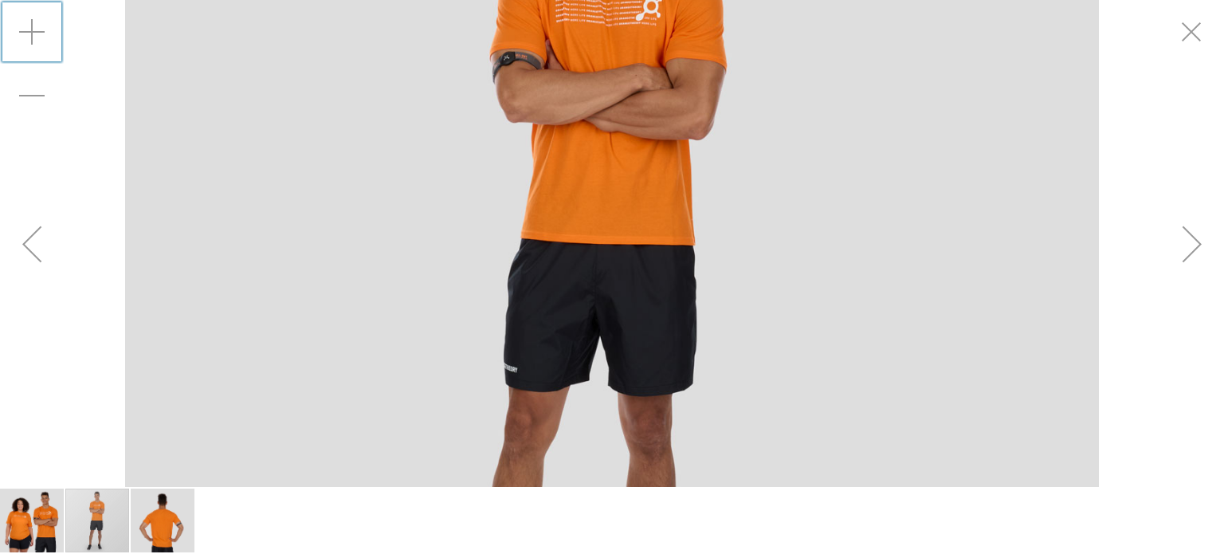
click at [30, 41] on div "Zoom in" at bounding box center [32, 32] width 64 height 64
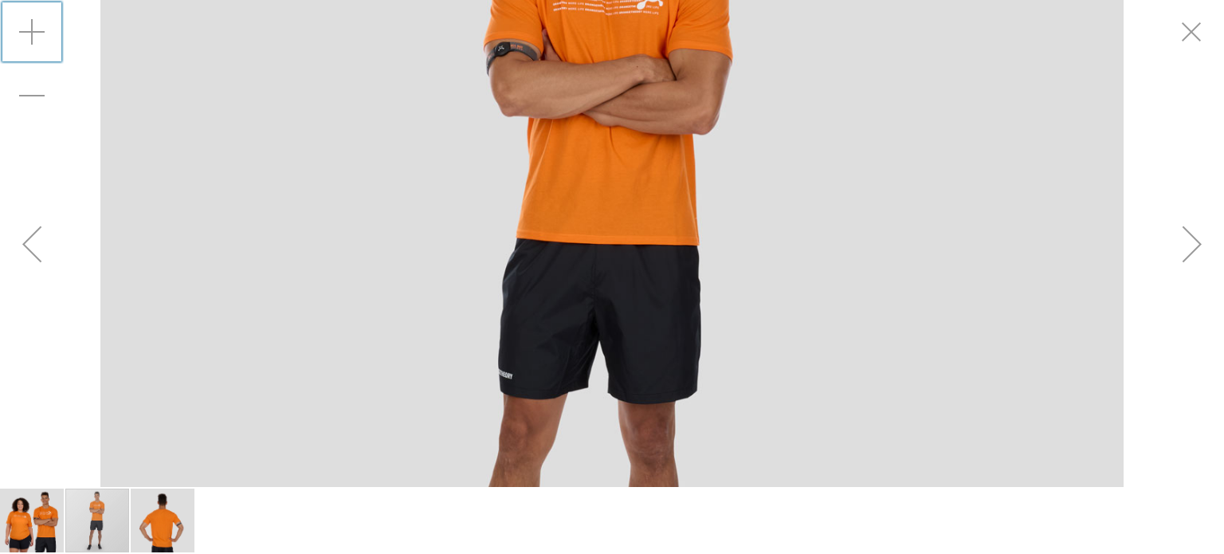
click at [30, 41] on div "Zoom in" at bounding box center [32, 32] width 64 height 64
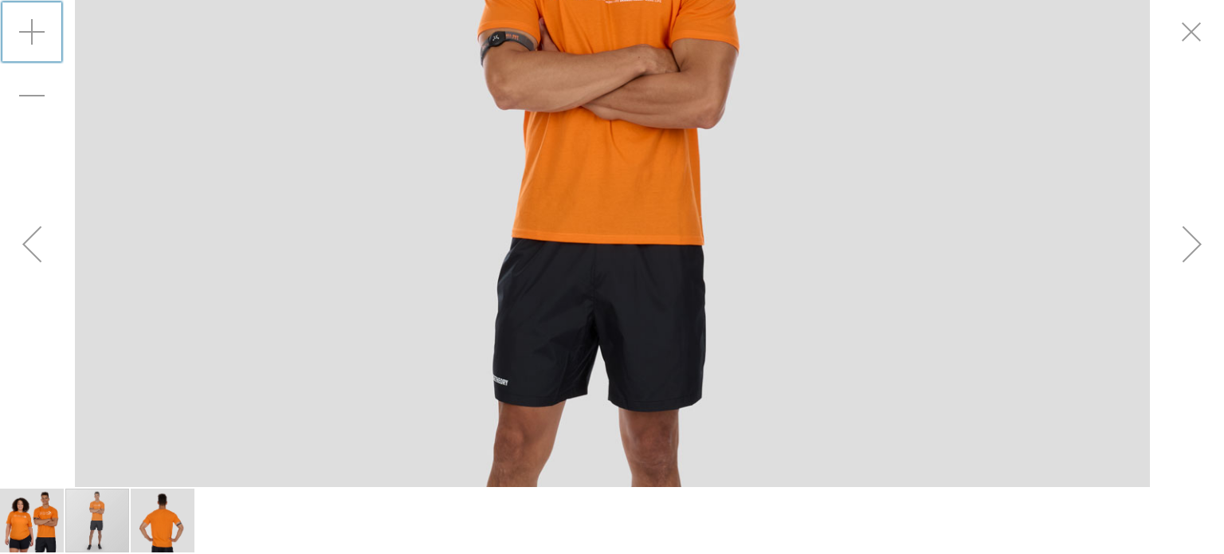
click at [30, 41] on div "Zoom in" at bounding box center [32, 32] width 64 height 64
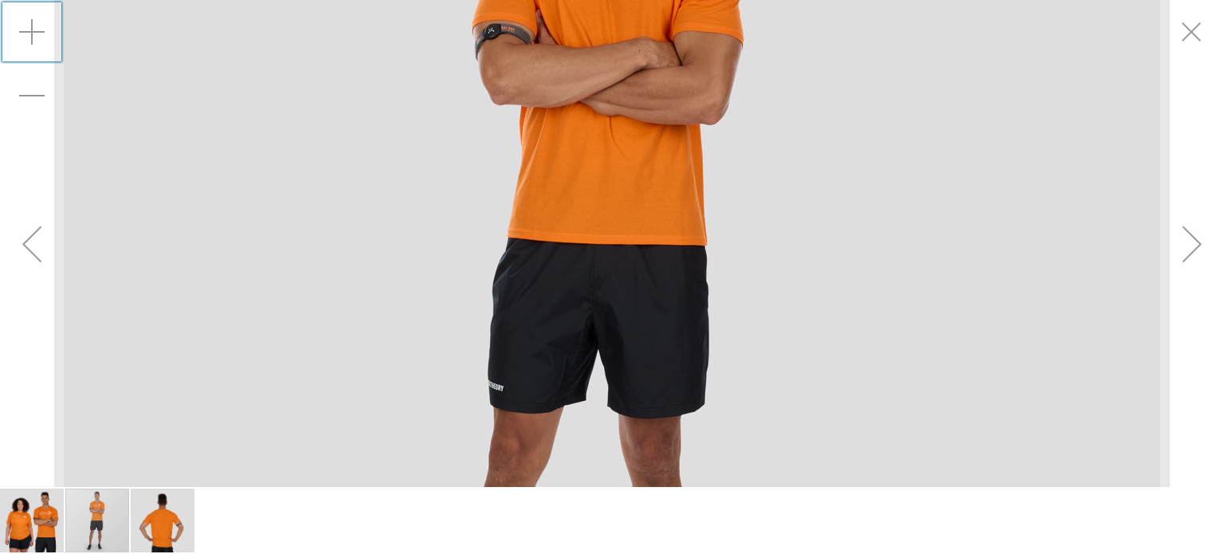
click at [30, 41] on div "Zoom in" at bounding box center [32, 32] width 64 height 64
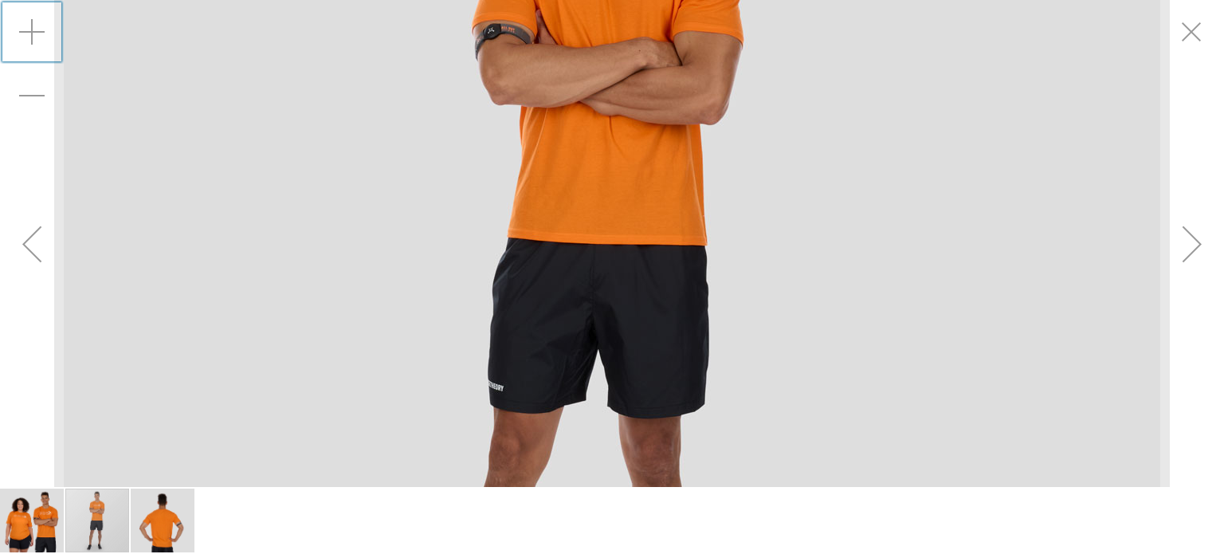
click at [30, 41] on div "Zoom in" at bounding box center [32, 32] width 64 height 64
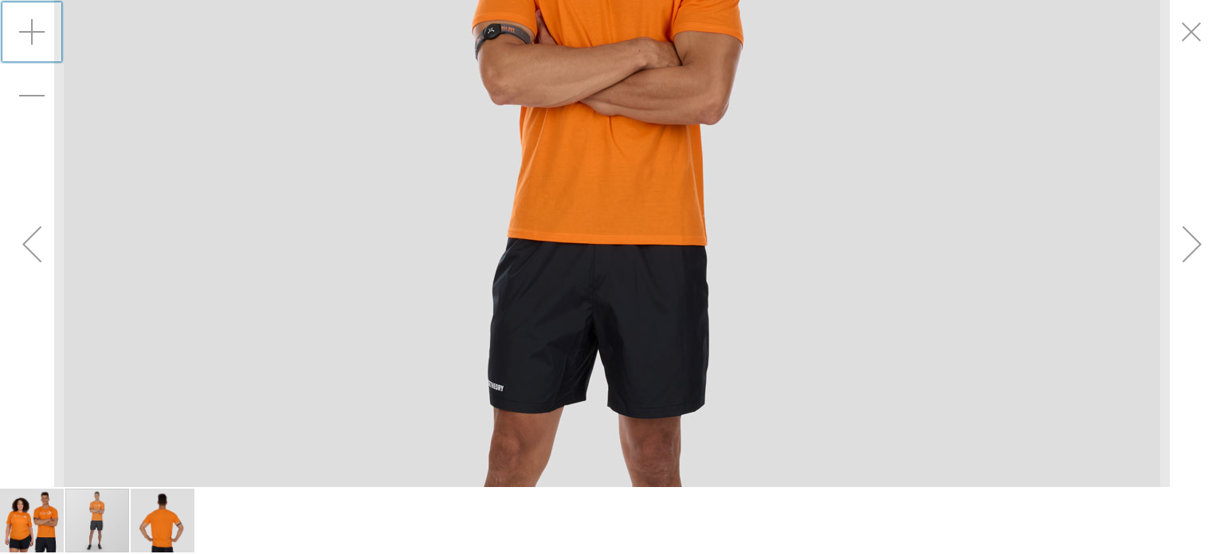
click at [30, 41] on div "Zoom in" at bounding box center [32, 32] width 64 height 64
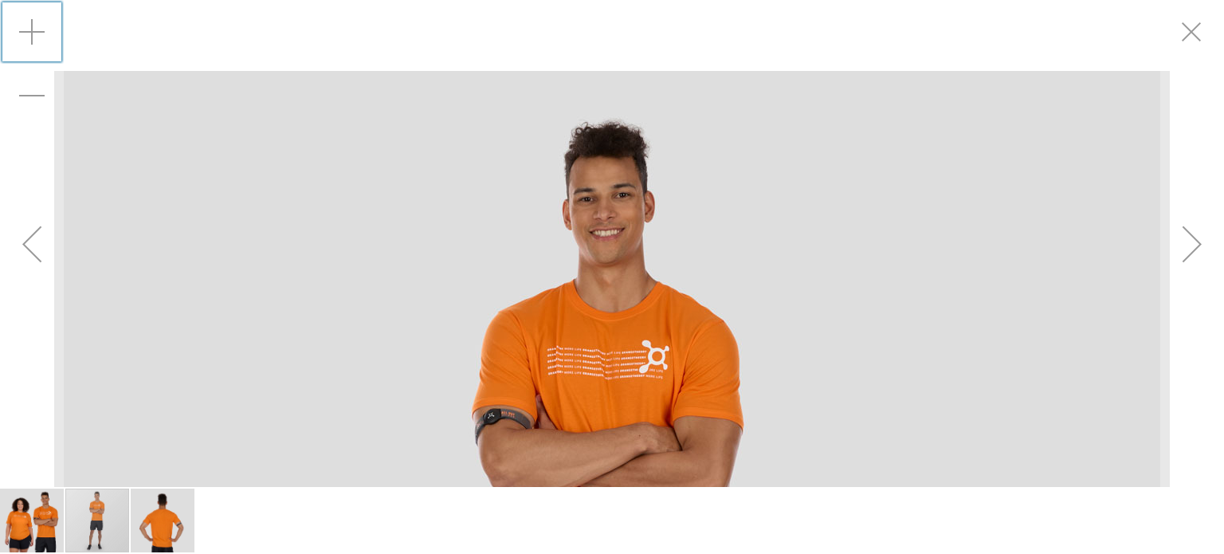
drag, startPoint x: 519, startPoint y: 141, endPoint x: 523, endPoint y: 321, distance: 180.1
click at [51, 528] on img "image 1 of 3" at bounding box center [32, 520] width 64 height 64
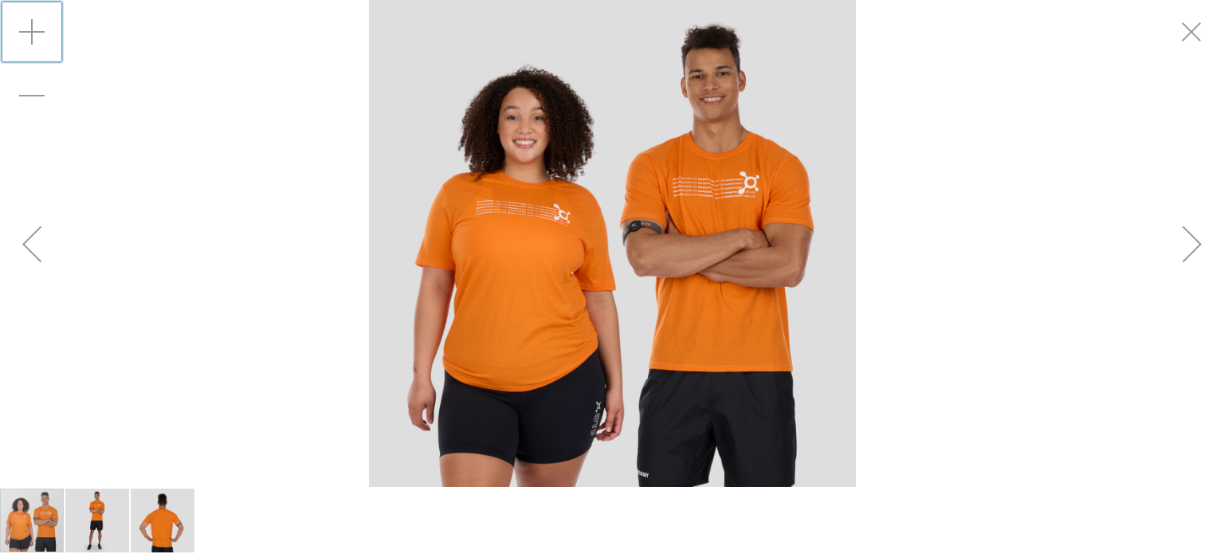
click at [35, 23] on div "Zoom in" at bounding box center [32, 32] width 64 height 64
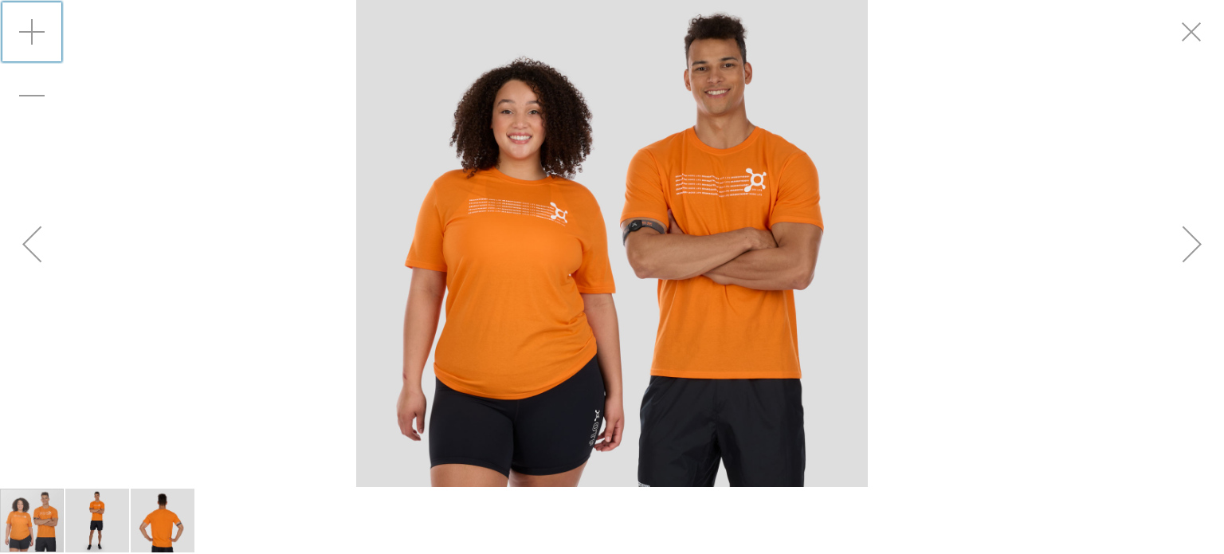
click at [35, 23] on div "Zoom in" at bounding box center [32, 32] width 64 height 64
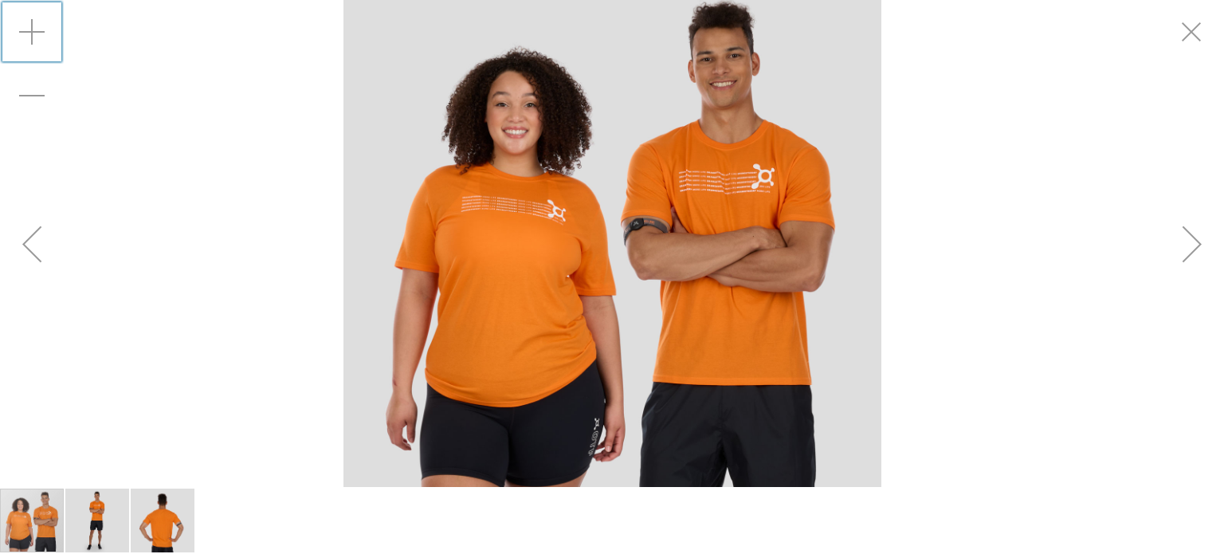
click at [35, 23] on div "Zoom in" at bounding box center [32, 32] width 64 height 64
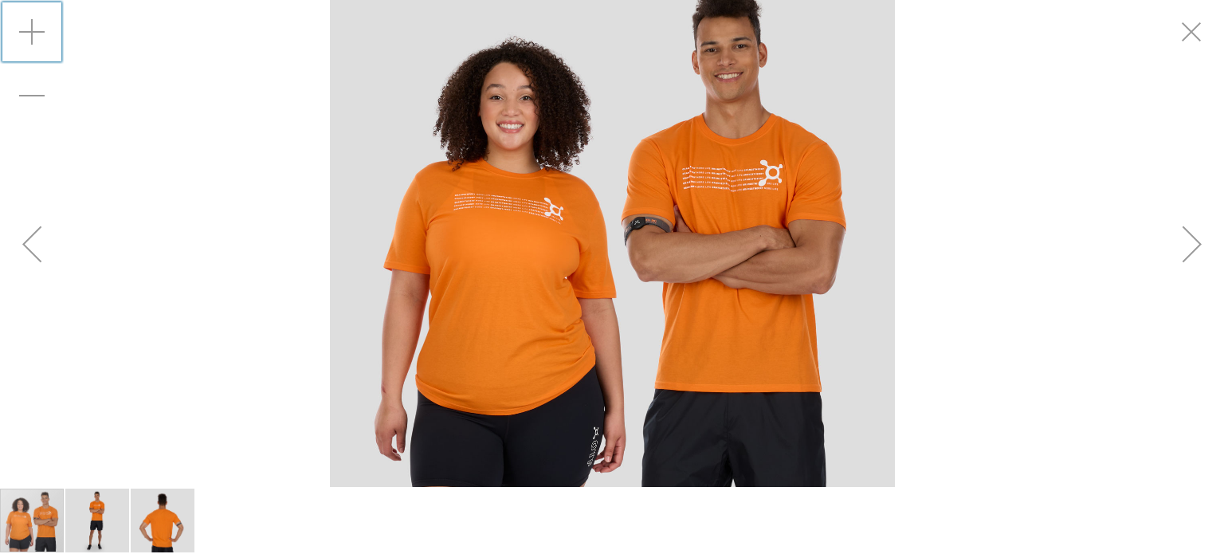
click at [35, 23] on div "Zoom in" at bounding box center [32, 32] width 64 height 64
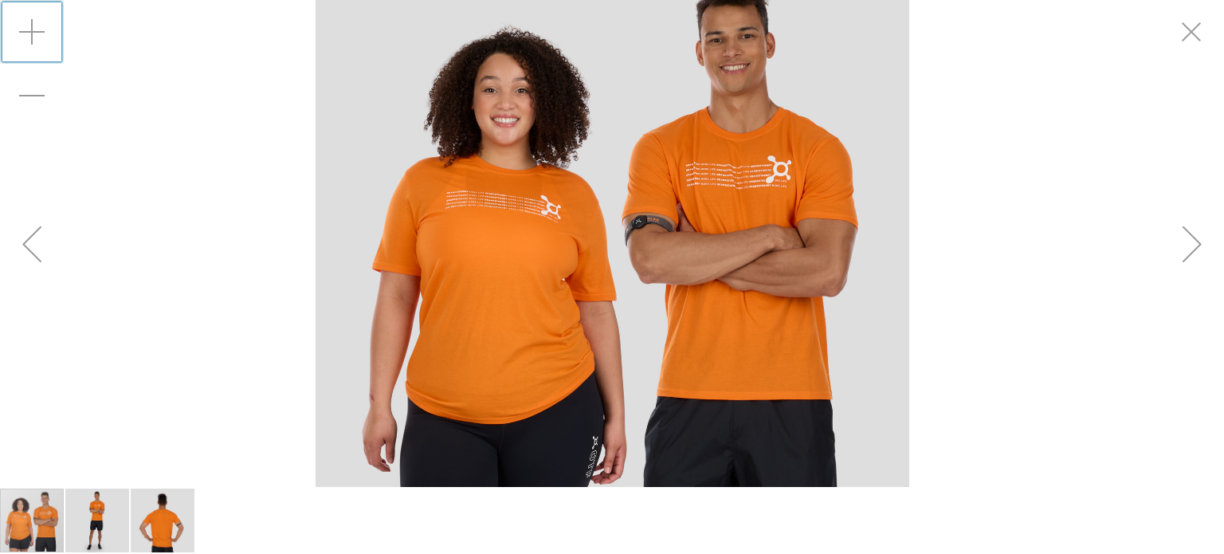
click at [35, 23] on div "Zoom in" at bounding box center [32, 32] width 64 height 64
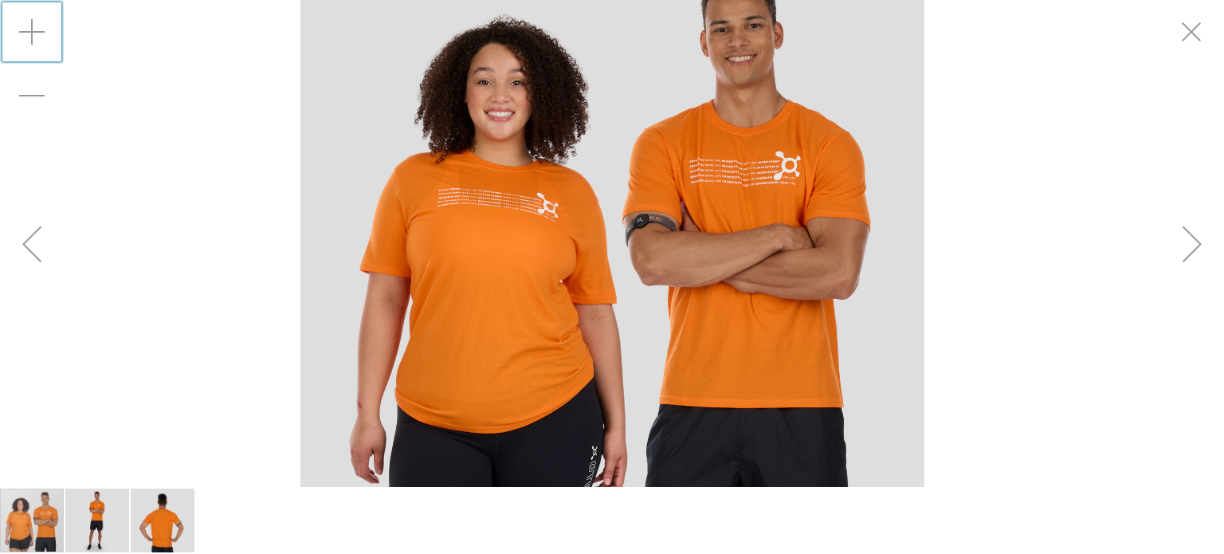
click at [35, 23] on div "Zoom in" at bounding box center [32, 32] width 64 height 64
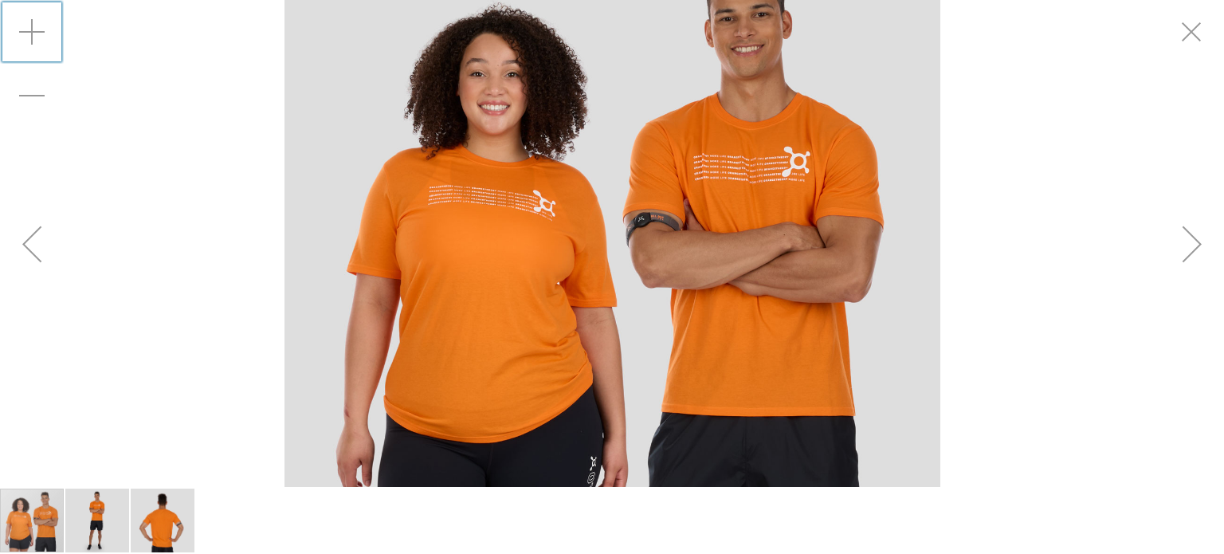
click at [35, 23] on div "Zoom in" at bounding box center [32, 32] width 64 height 64
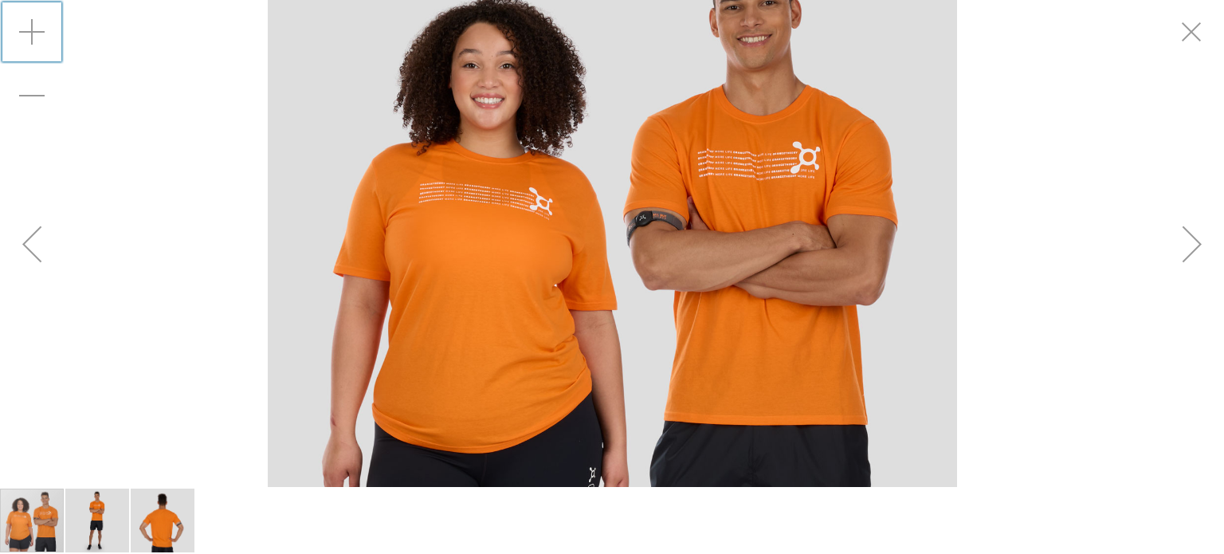
click at [35, 23] on div "Zoom in" at bounding box center [32, 32] width 64 height 64
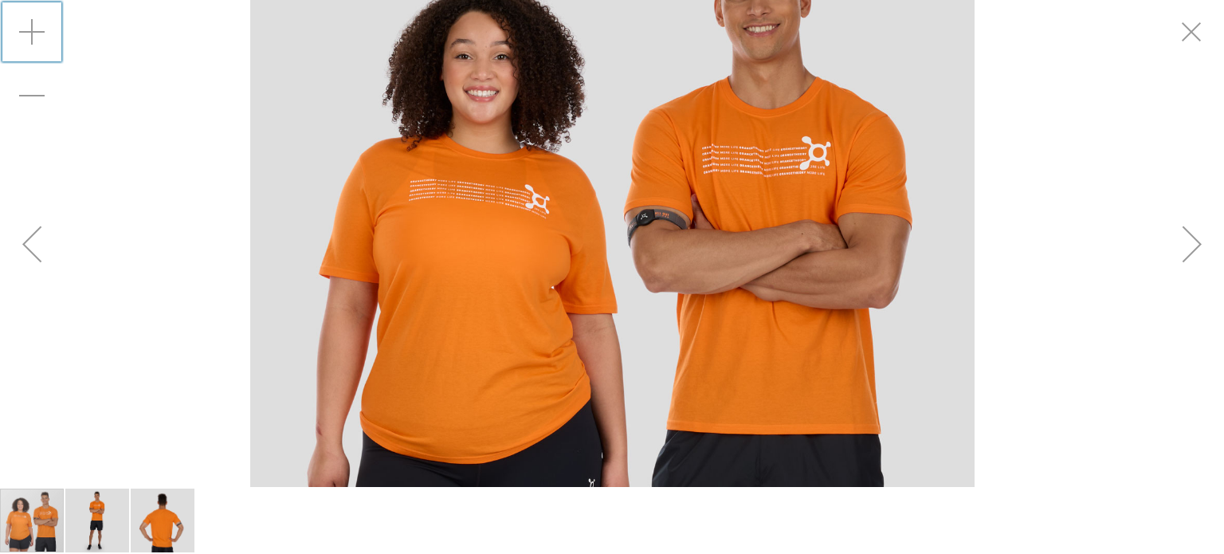
click at [35, 23] on div "Zoom in" at bounding box center [32, 32] width 64 height 64
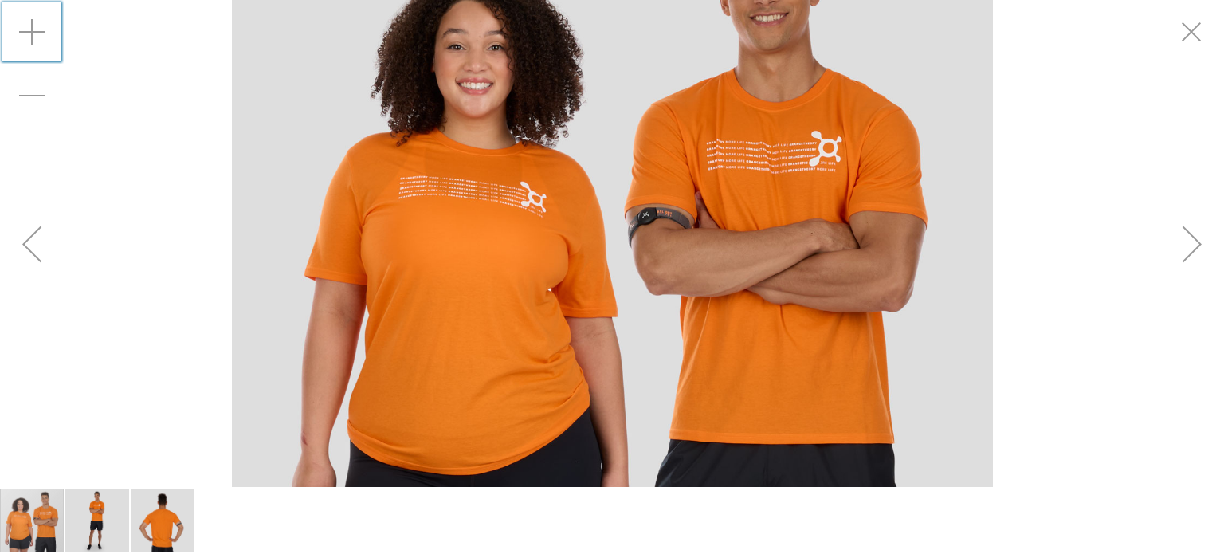
click at [35, 23] on div "Zoom in" at bounding box center [32, 32] width 64 height 64
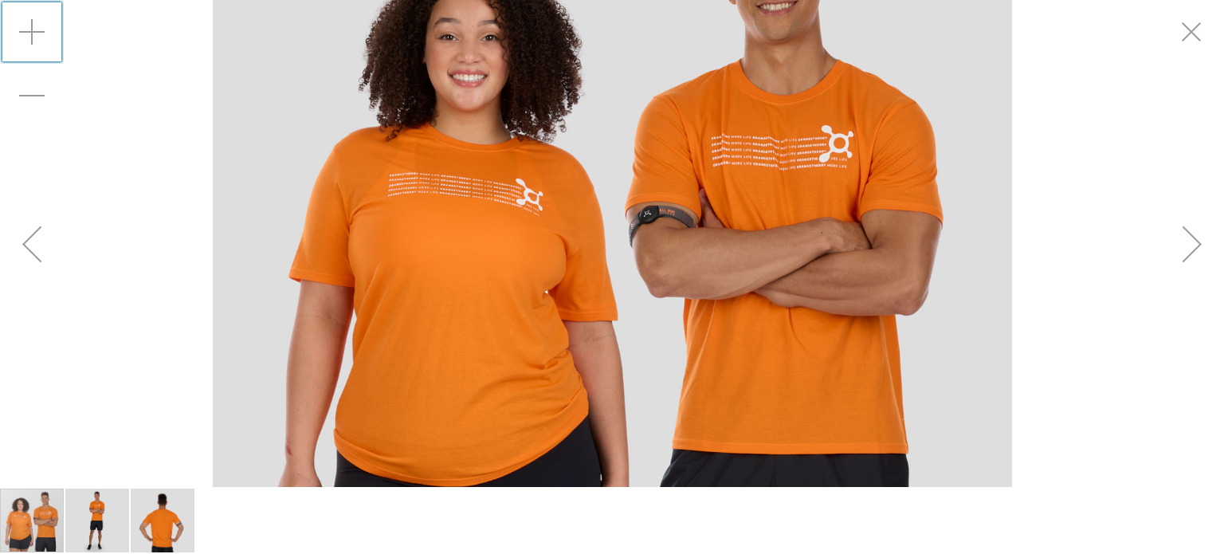
click at [35, 23] on div "Zoom in" at bounding box center [32, 32] width 64 height 64
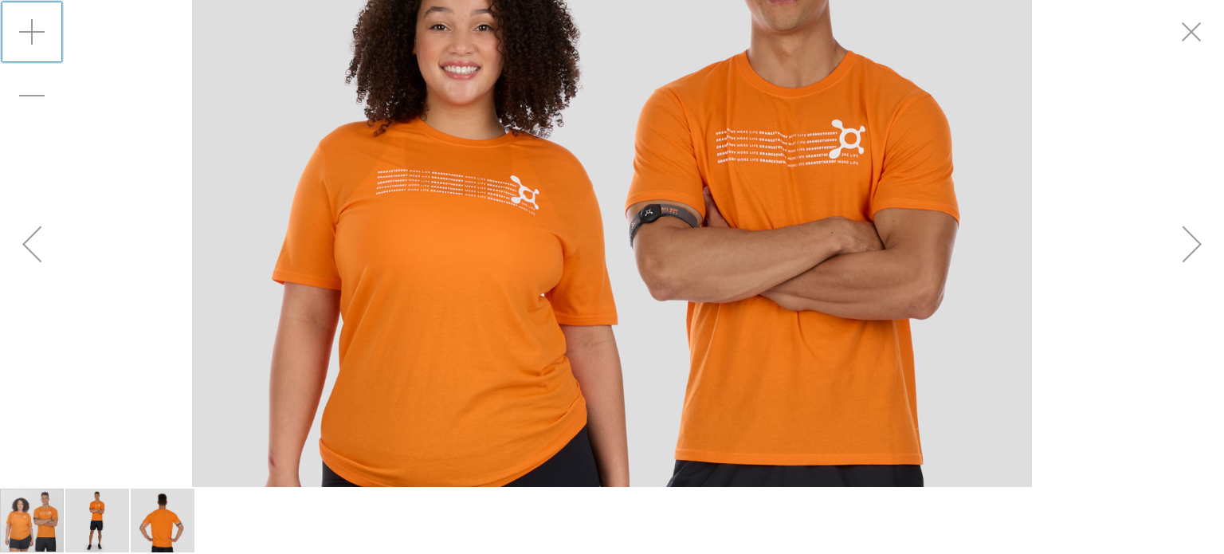
click at [35, 23] on div "Zoom in" at bounding box center [32, 32] width 64 height 64
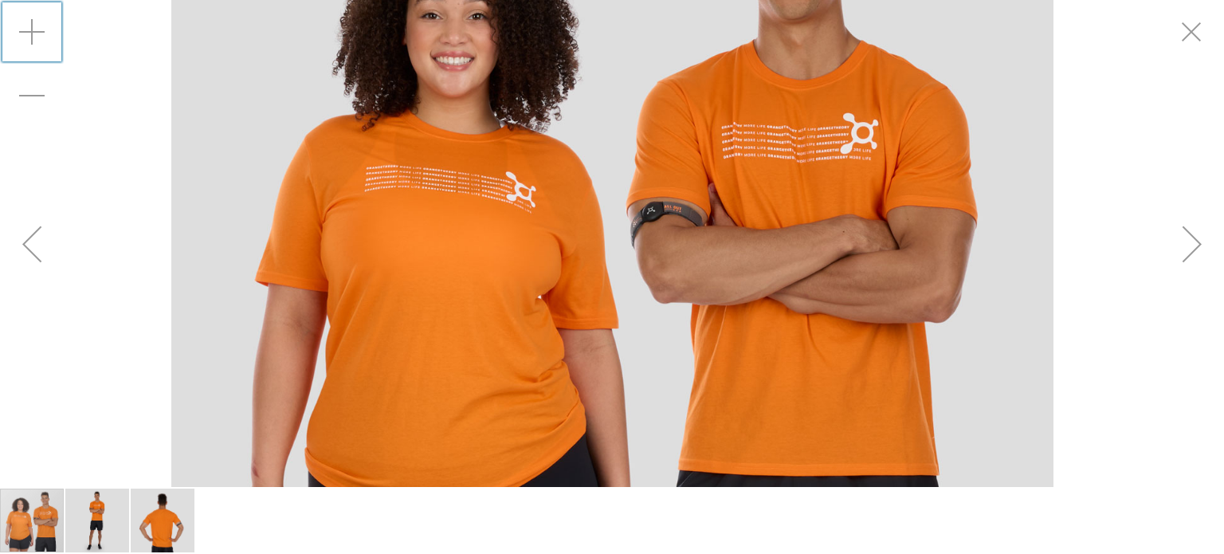
click at [35, 23] on div "Zoom in" at bounding box center [32, 32] width 64 height 64
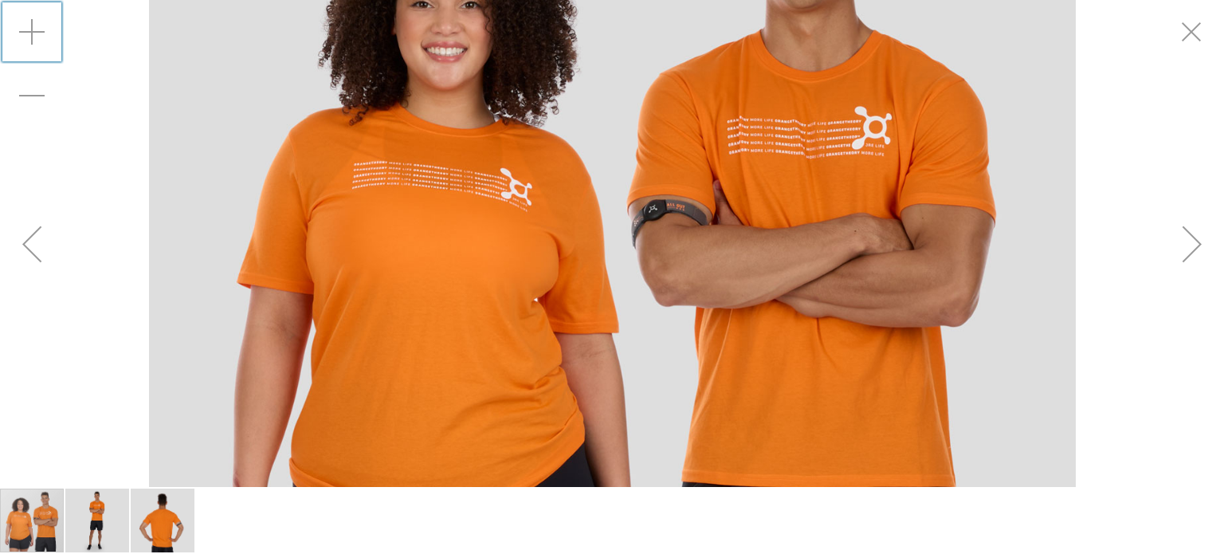
click at [35, 23] on div "Zoom in" at bounding box center [32, 32] width 64 height 64
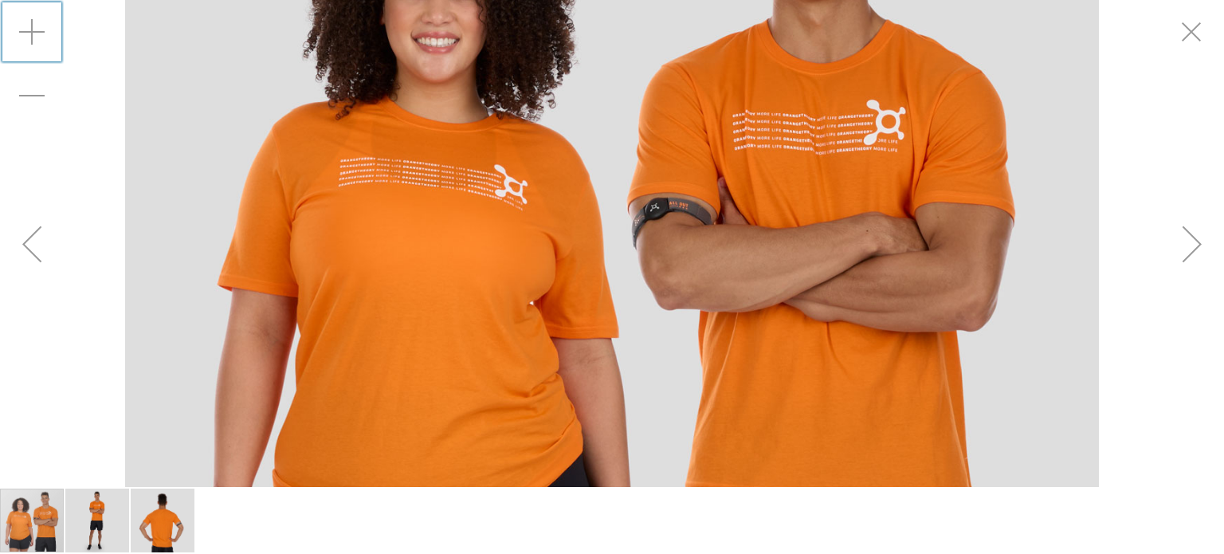
click at [35, 23] on div "Zoom in" at bounding box center [32, 32] width 64 height 64
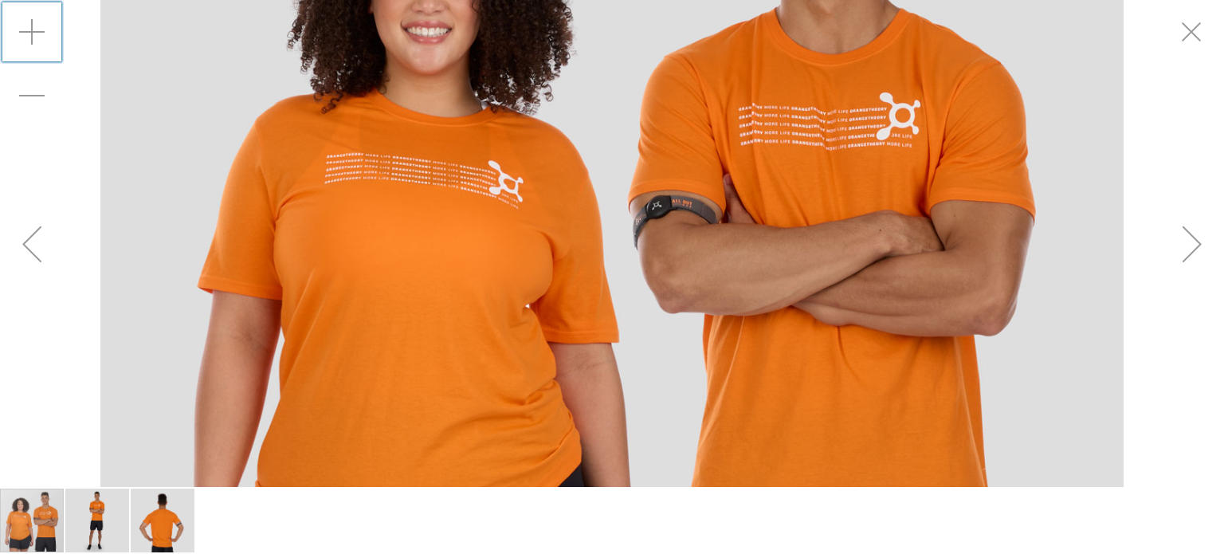
click at [35, 23] on div "Zoom in" at bounding box center [32, 32] width 64 height 64
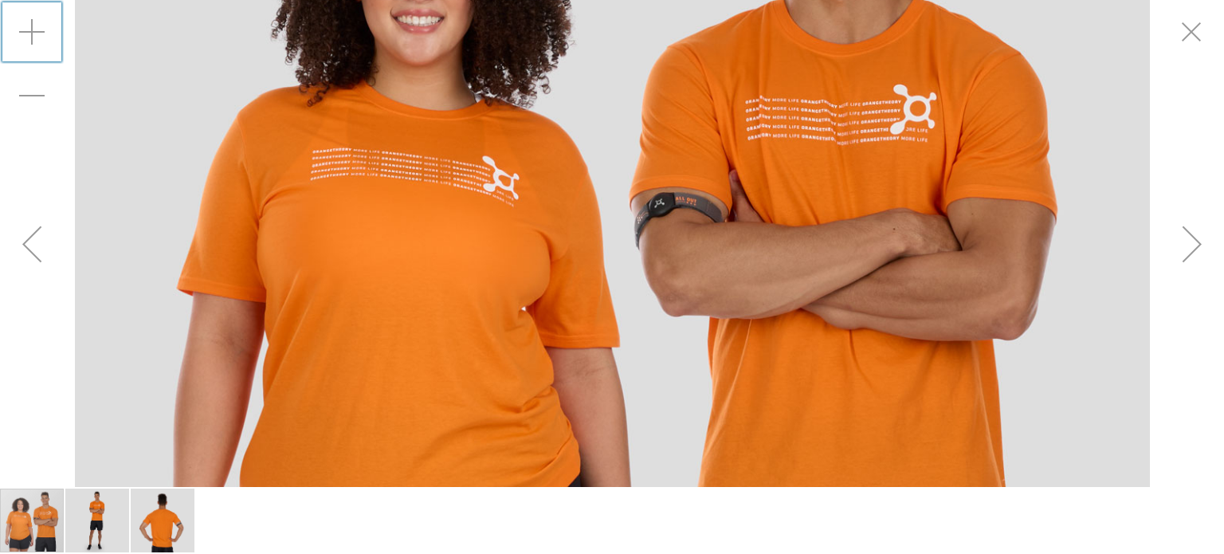
click at [35, 23] on div "Zoom in" at bounding box center [32, 32] width 64 height 64
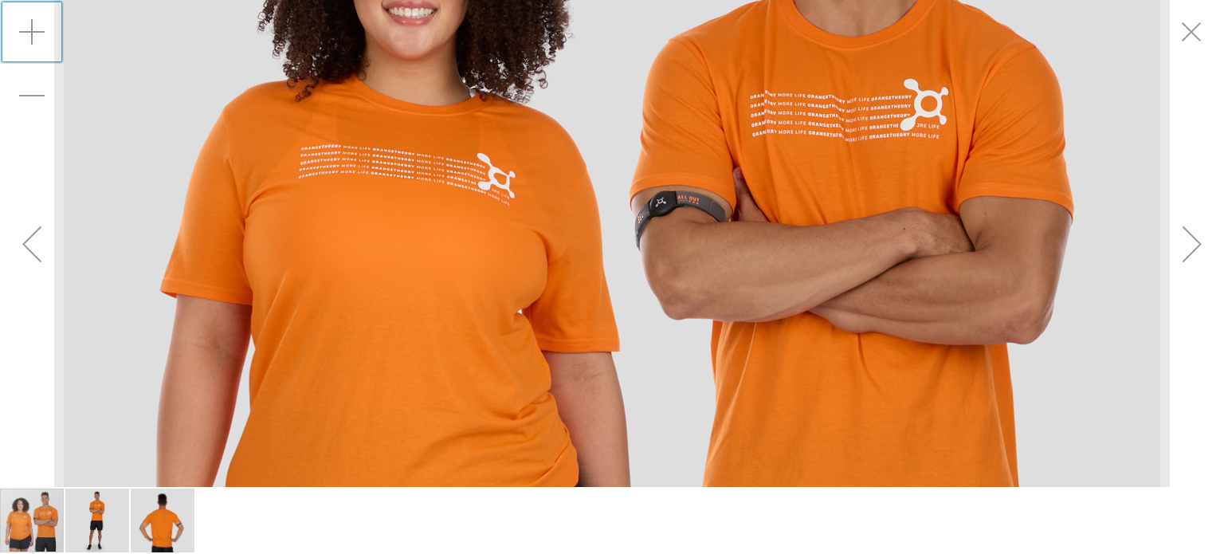
click at [35, 23] on div "Zoom in" at bounding box center [32, 32] width 64 height 64
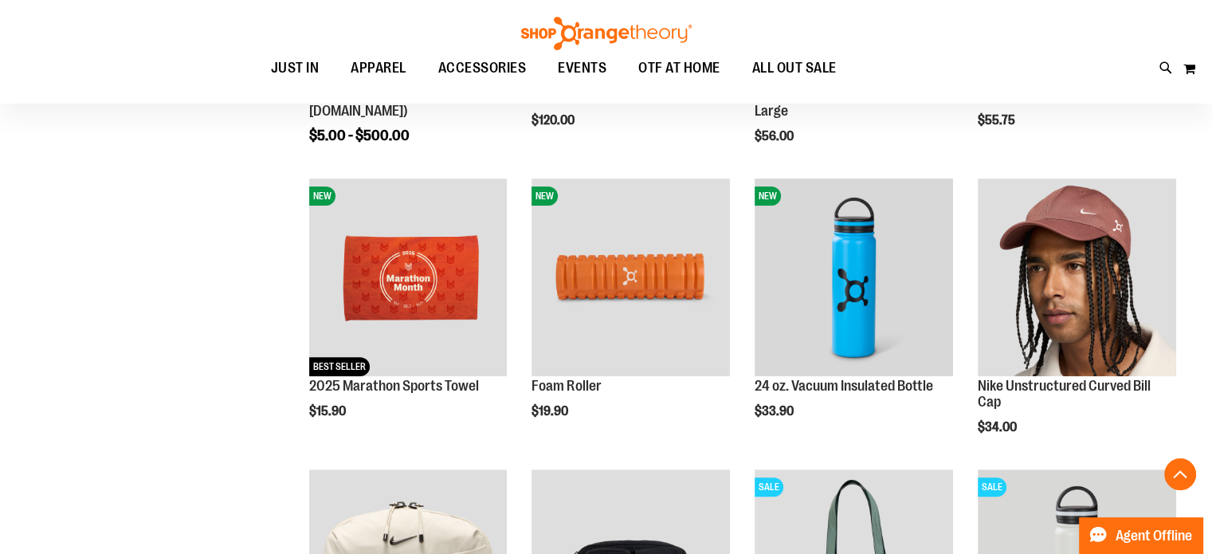
scroll to position [440, 0]
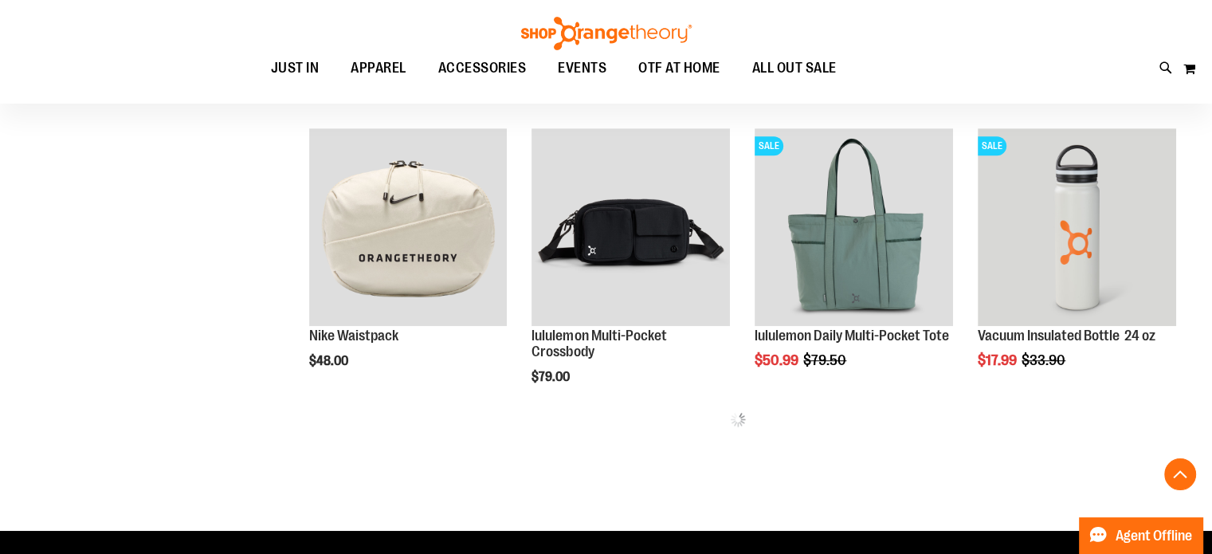
scroll to position [769, 0]
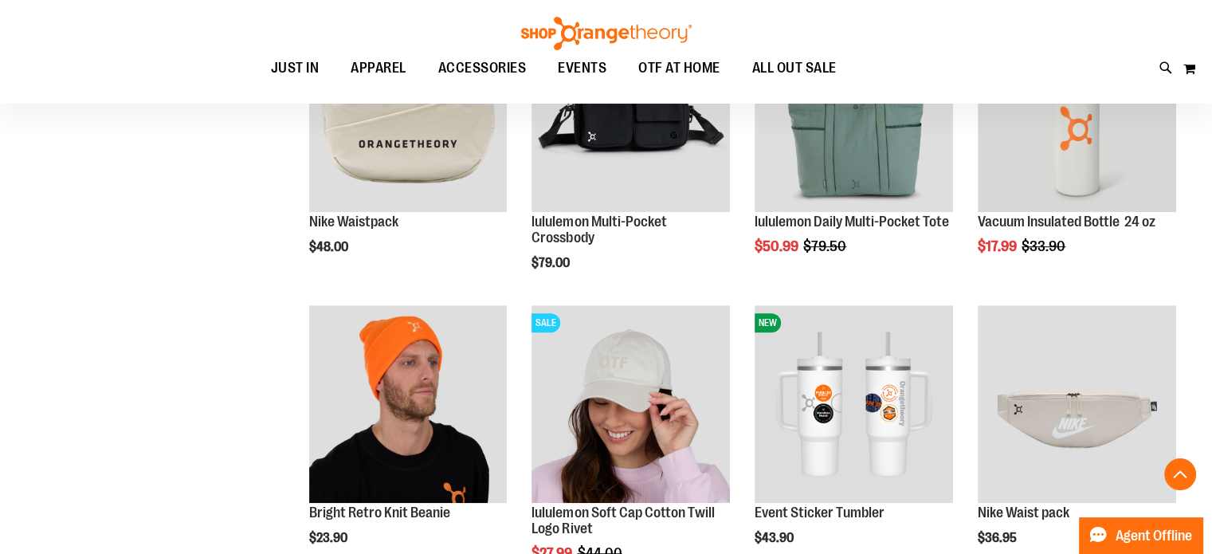
scroll to position [944, 0]
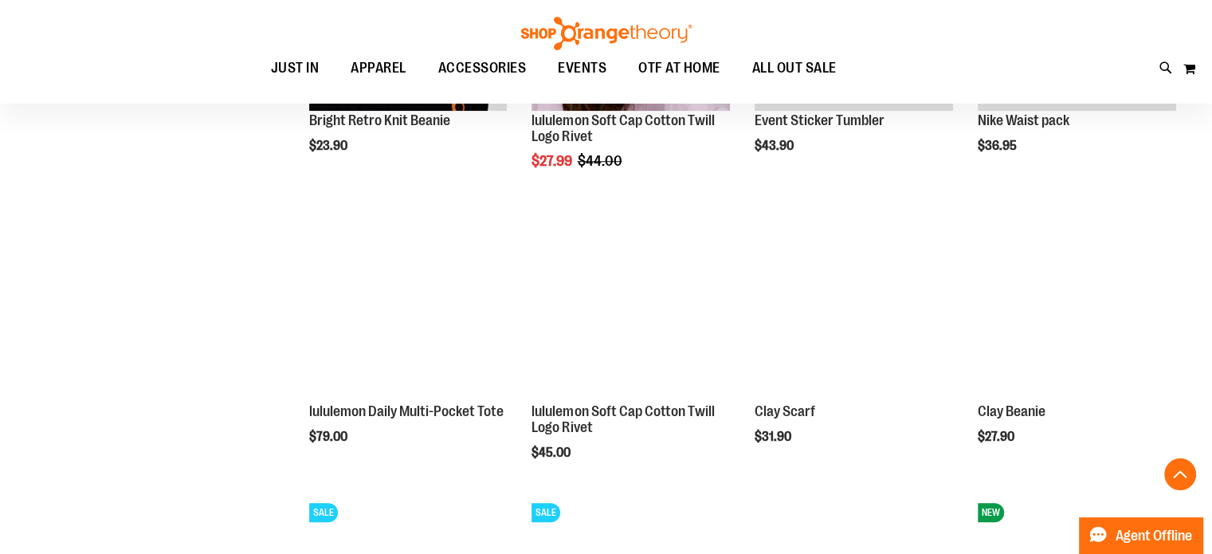
scroll to position [1285, 0]
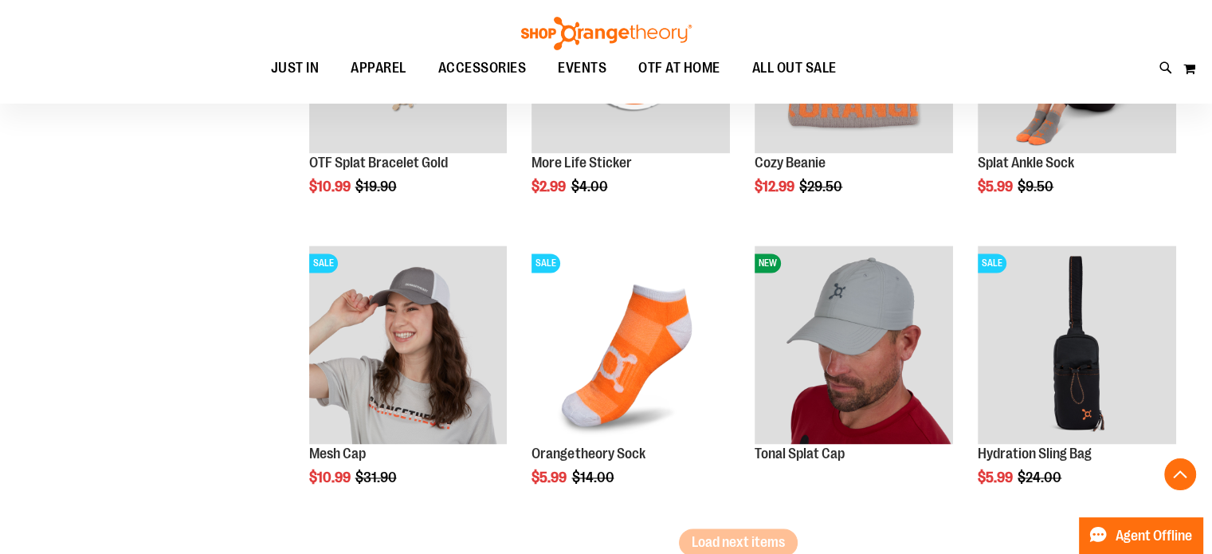
scroll to position [2577, 0]
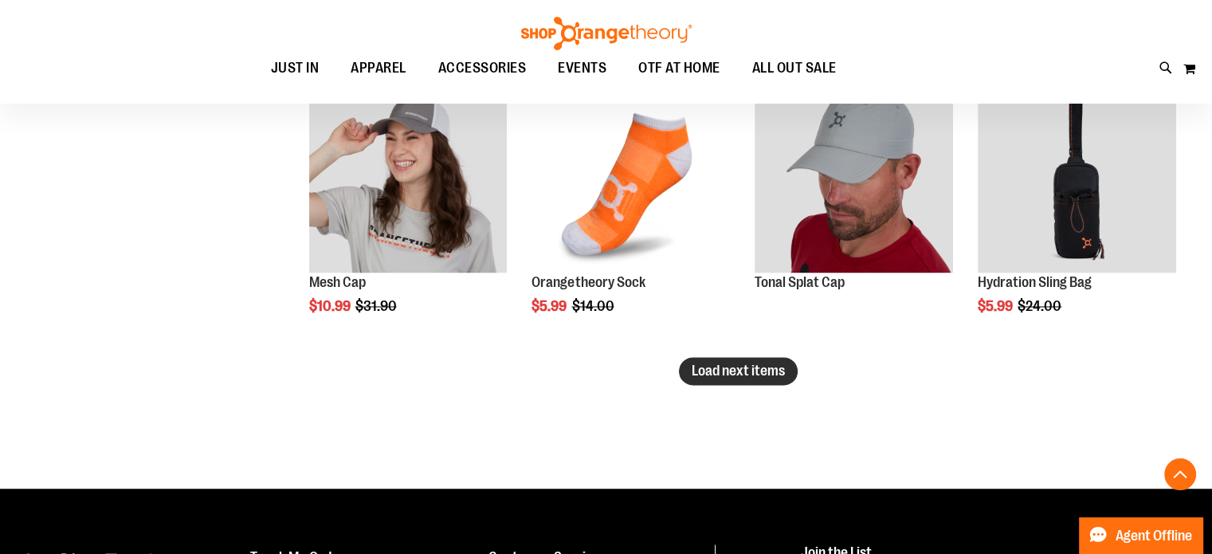
click at [777, 369] on span "Load next items" at bounding box center [737, 370] width 93 height 16
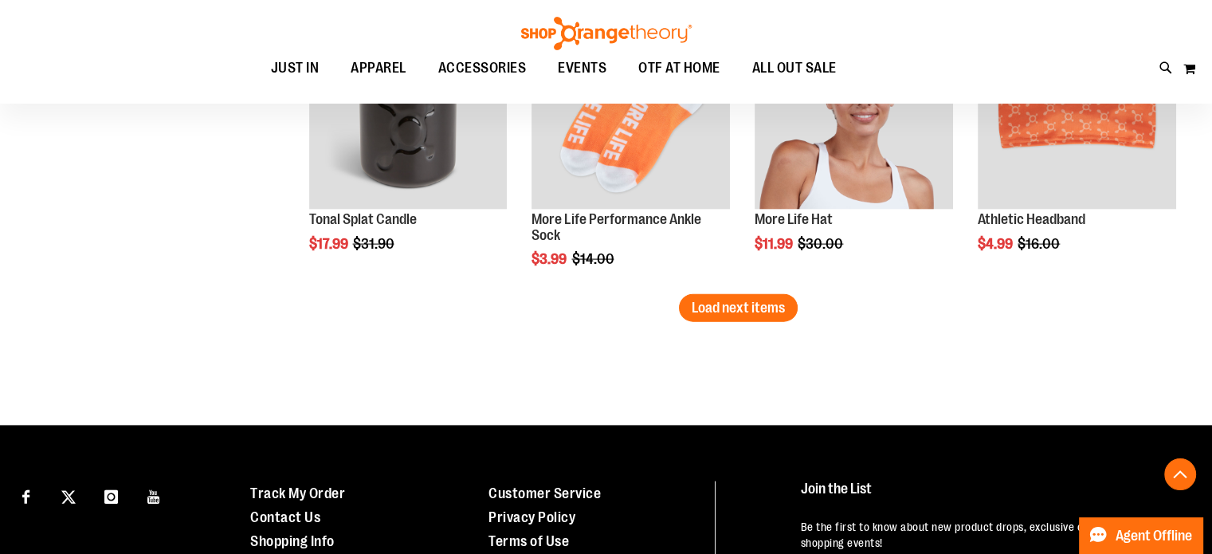
scroll to position [3514, 0]
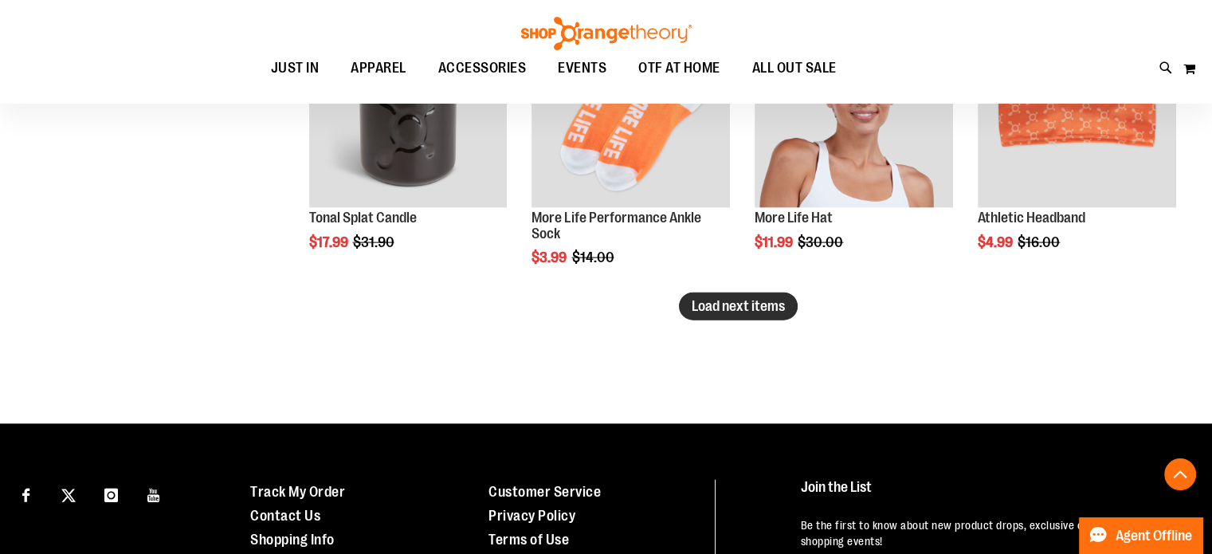
click at [793, 307] on button "Load next items" at bounding box center [738, 306] width 119 height 28
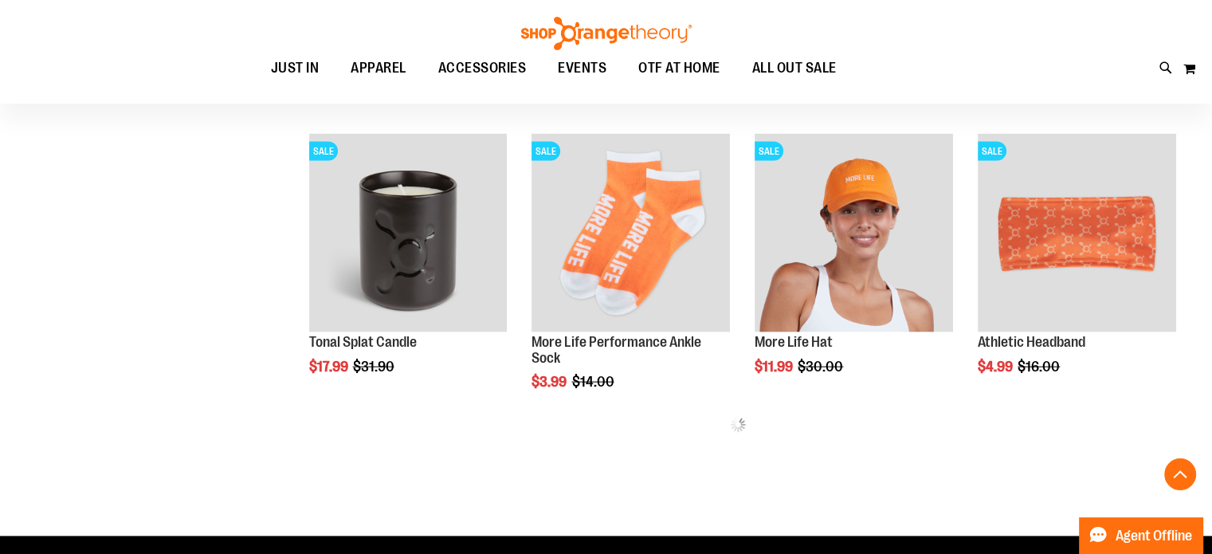
scroll to position [3389, 0]
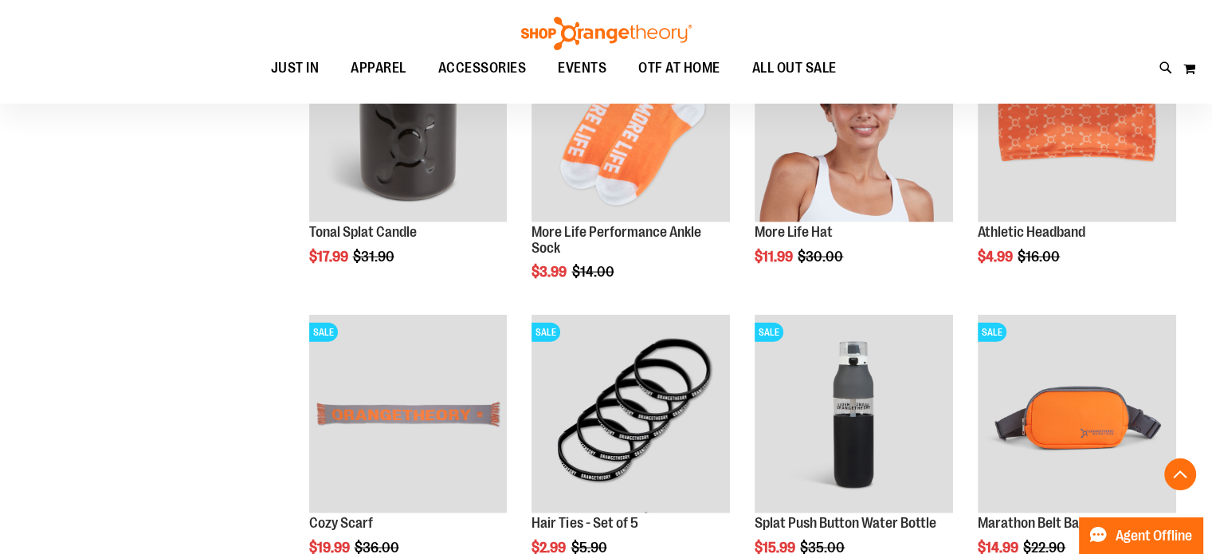
scroll to position [3491, 0]
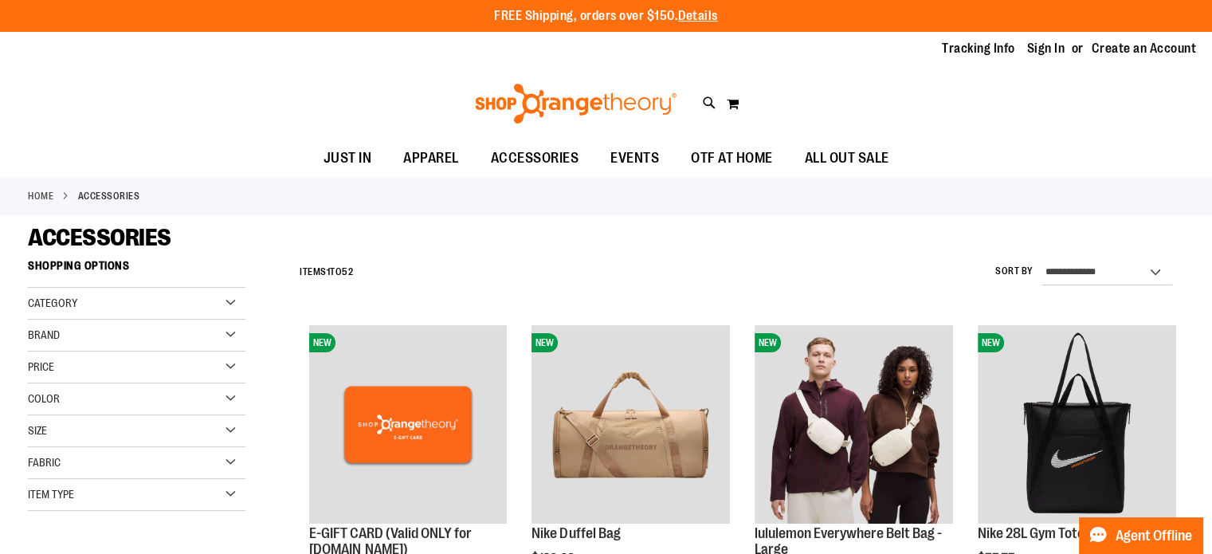
click at [119, 343] on div "Brand" at bounding box center [136, 335] width 217 height 32
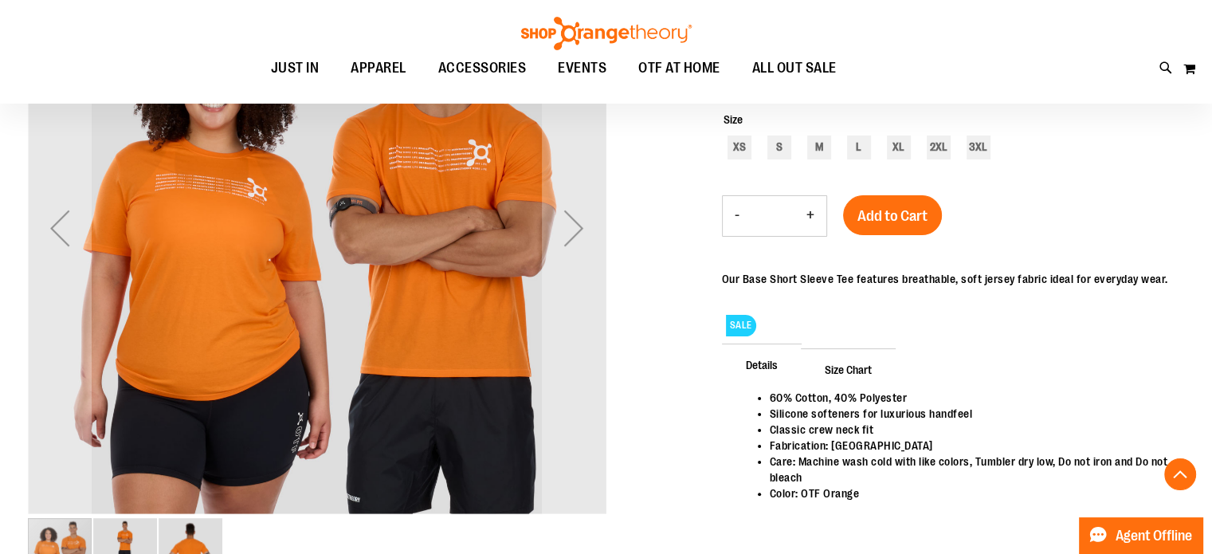
scroll to position [296, 0]
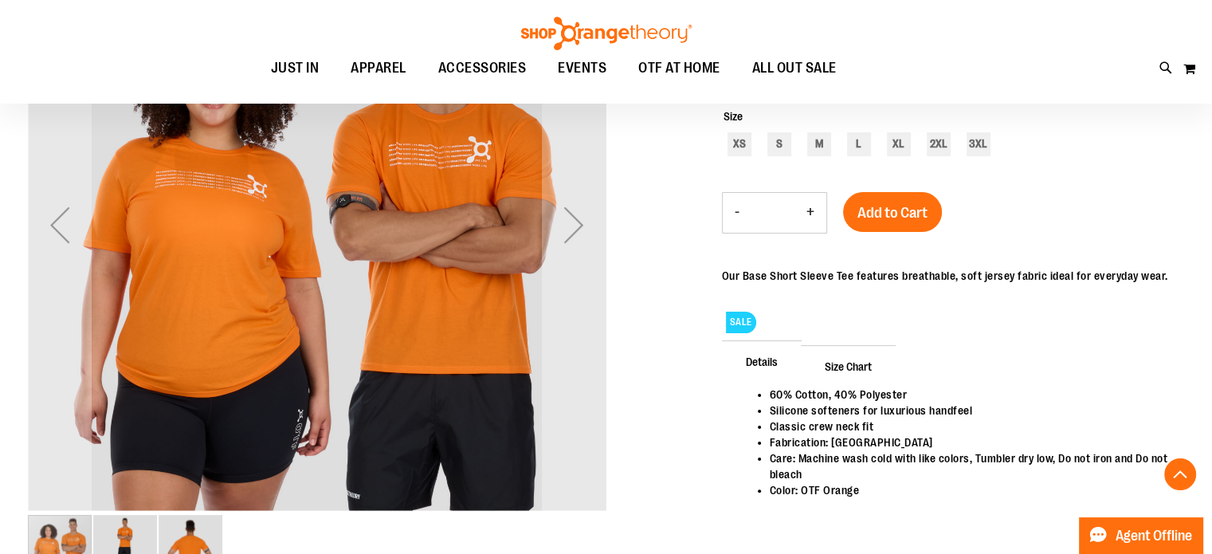
click at [194, 540] on img "image 3 of 3" at bounding box center [191, 547] width 64 height 64
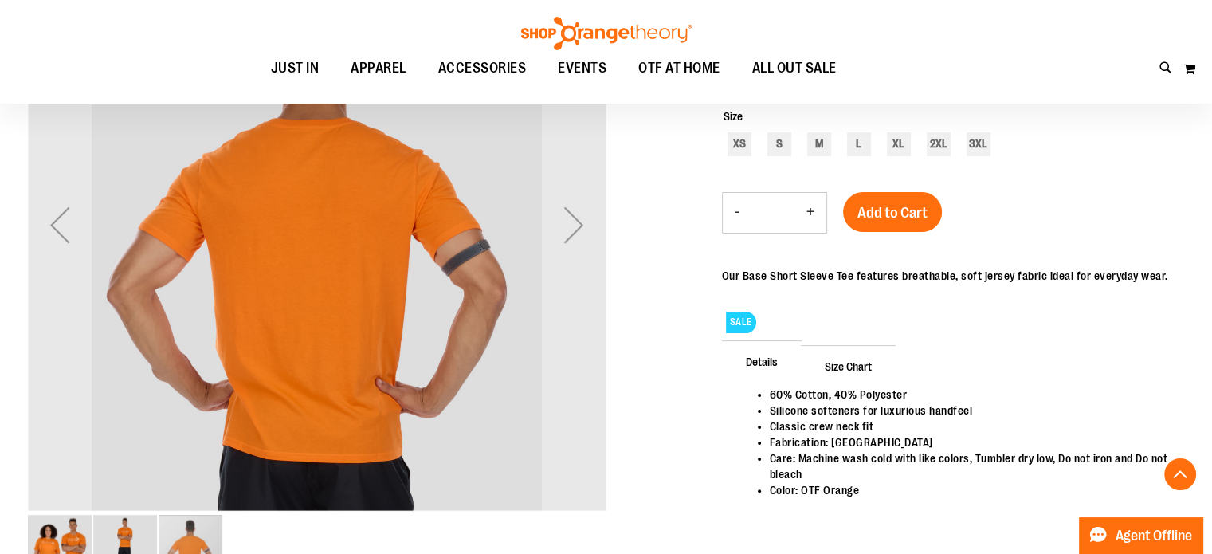
click at [71, 526] on img "image 1 of 3" at bounding box center [60, 547] width 64 height 64
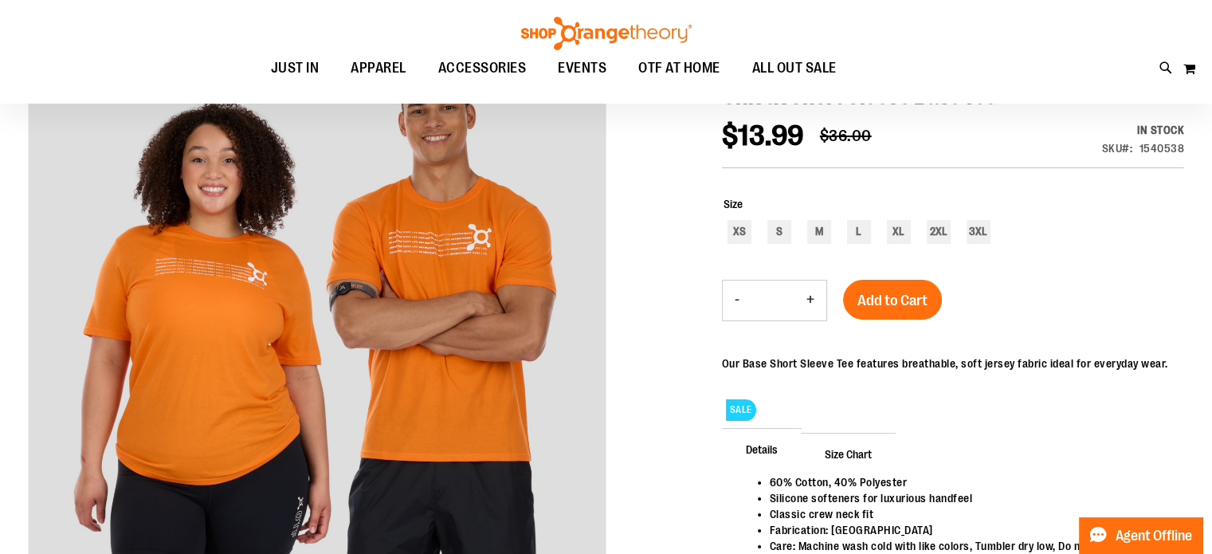
scroll to position [207, 0]
